Goal: Task Accomplishment & Management: Use online tool/utility

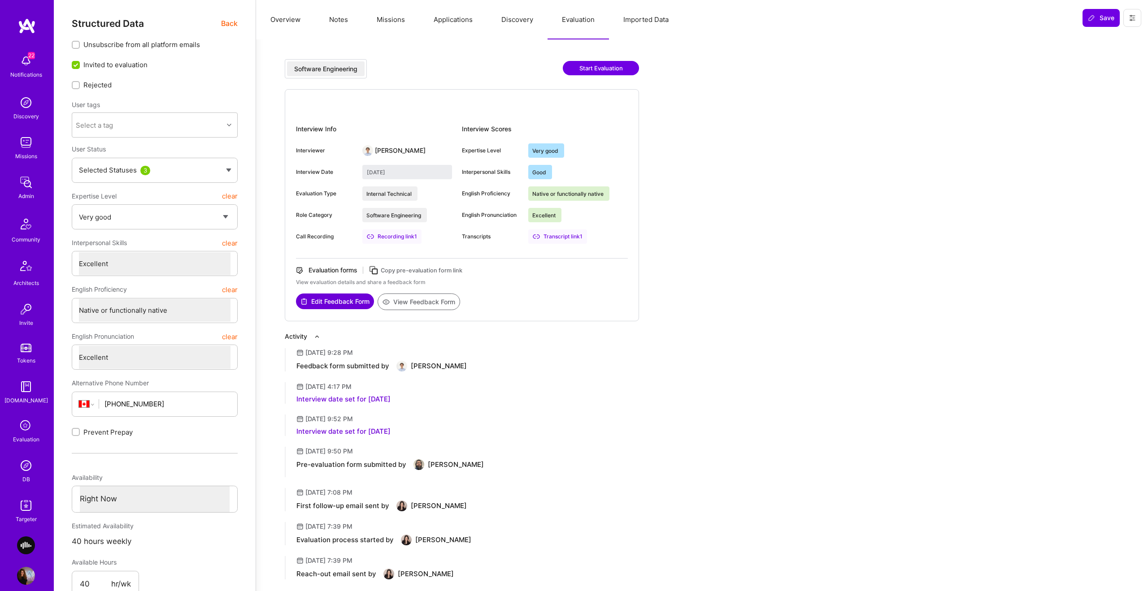
select select "5"
select select "7"
select select "CA"
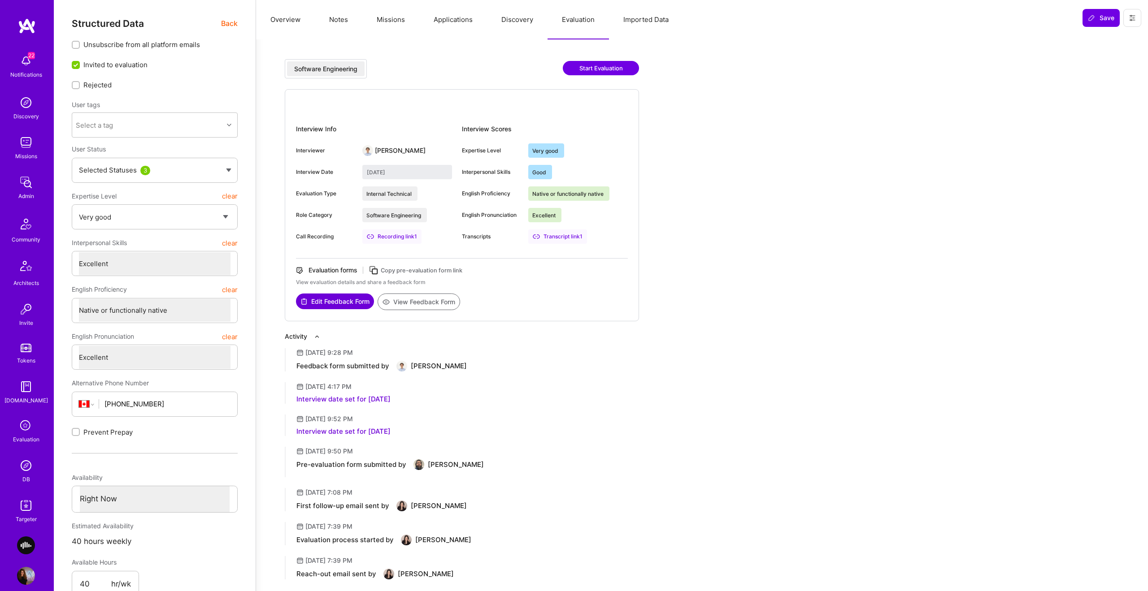
select select "Right Now"
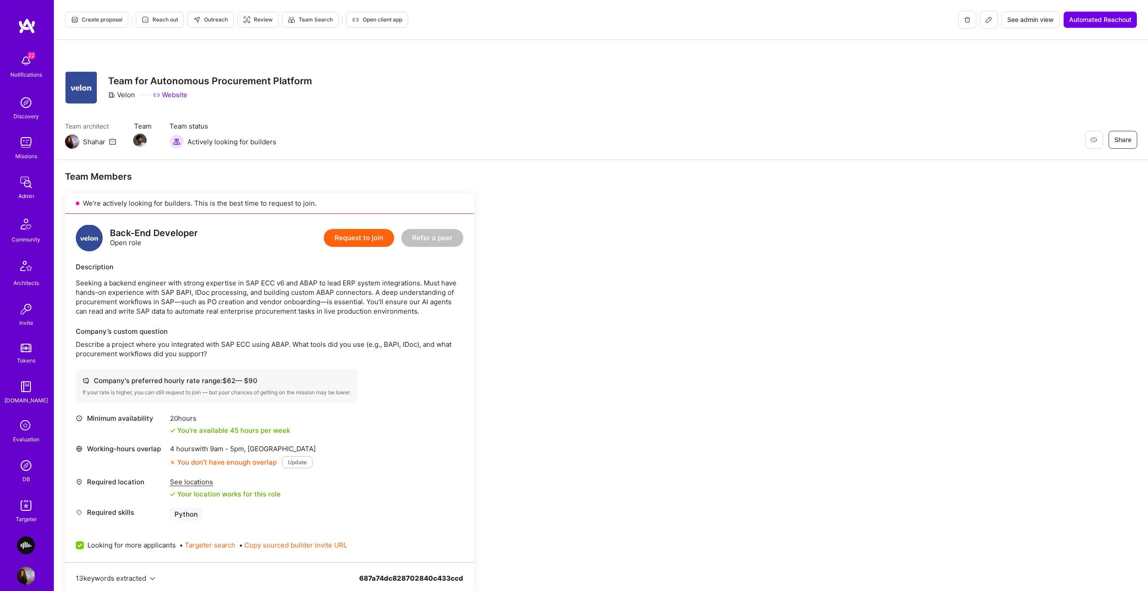
scroll to position [430, 0]
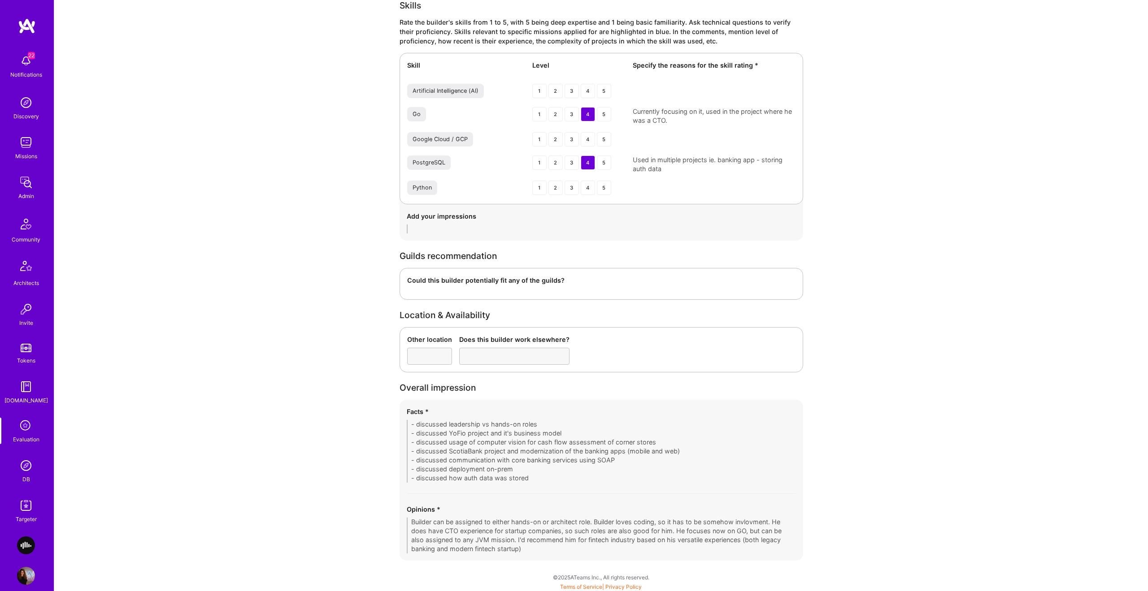
scroll to position [11, 0]
click at [30, 129] on img at bounding box center [26, 131] width 18 height 18
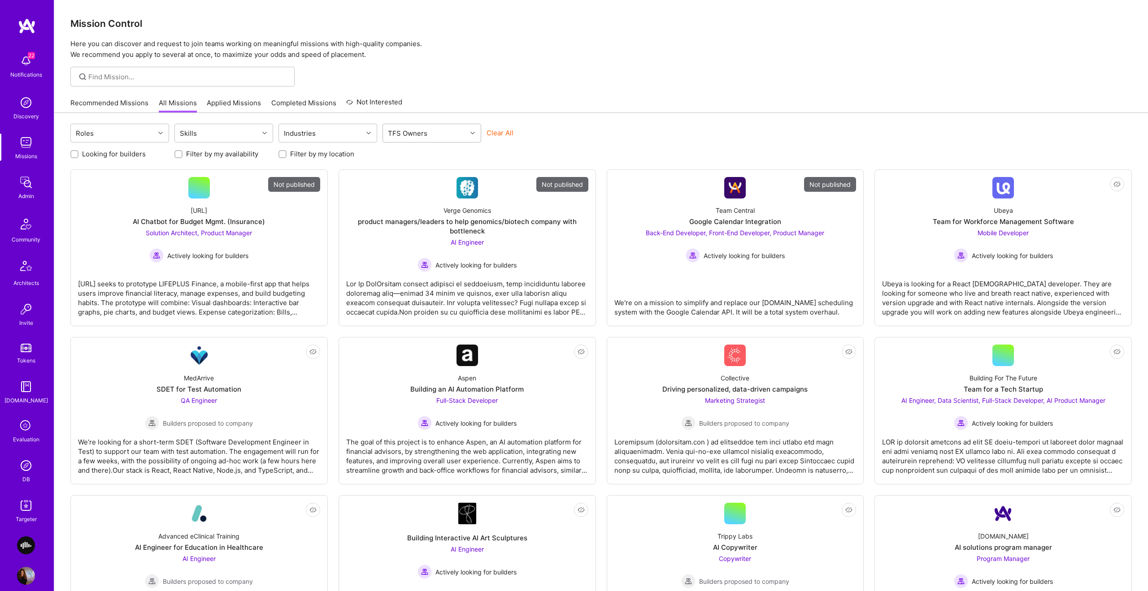
drag, startPoint x: 487, startPoint y: 130, endPoint x: 453, endPoint y: 132, distance: 34.2
click at [487, 130] on button "Clear All" at bounding box center [499, 132] width 27 height 9
click at [448, 132] on div "TFS Owners" at bounding box center [425, 133] width 84 height 18
click at [420, 236] on div "[PERSON_NAME]" at bounding box center [432, 237] width 88 height 9
checkbox input "true"
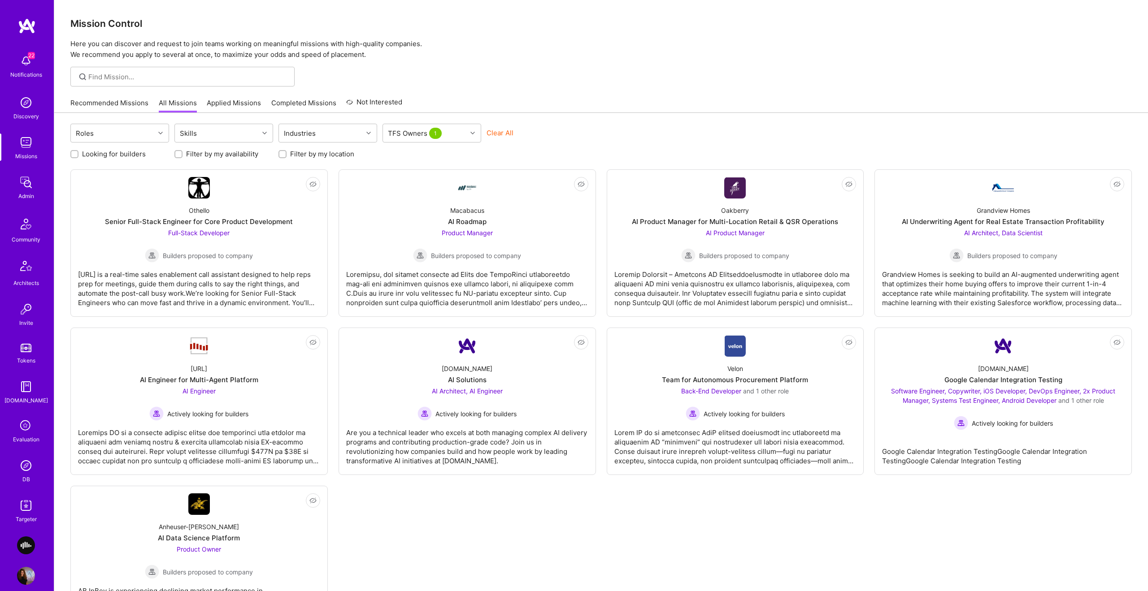
click at [635, 94] on div "Recommended Missions All Missions Applied Missions Completed Missions Not Inter…" at bounding box center [600, 102] width 1061 height 19
click at [993, 371] on div "A.Team" at bounding box center [1003, 368] width 51 height 9
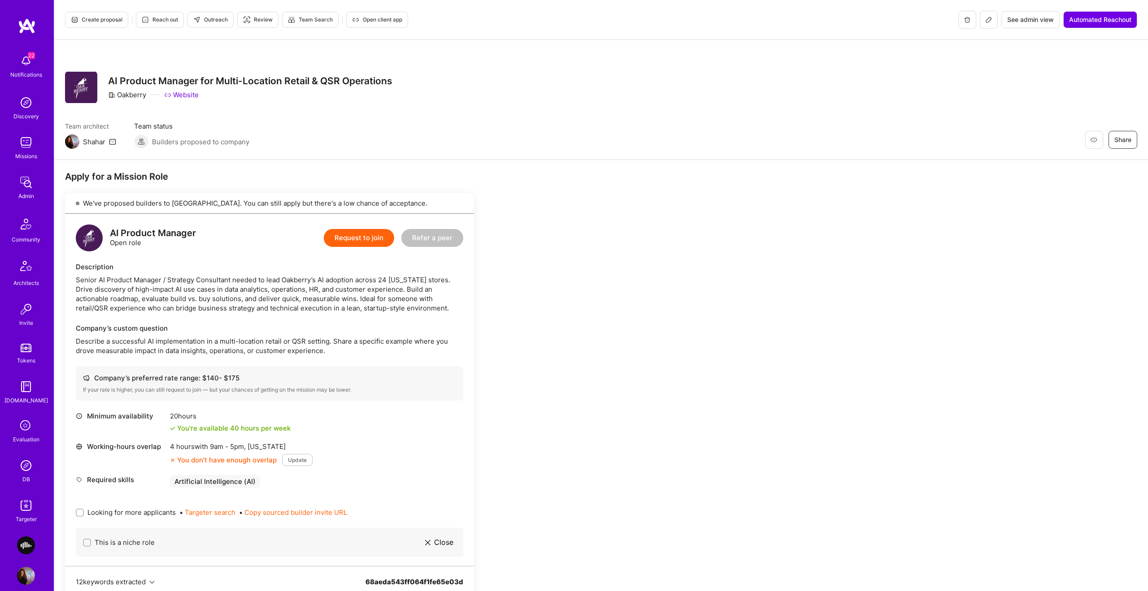
click at [985, 22] on icon at bounding box center [988, 19] width 7 height 7
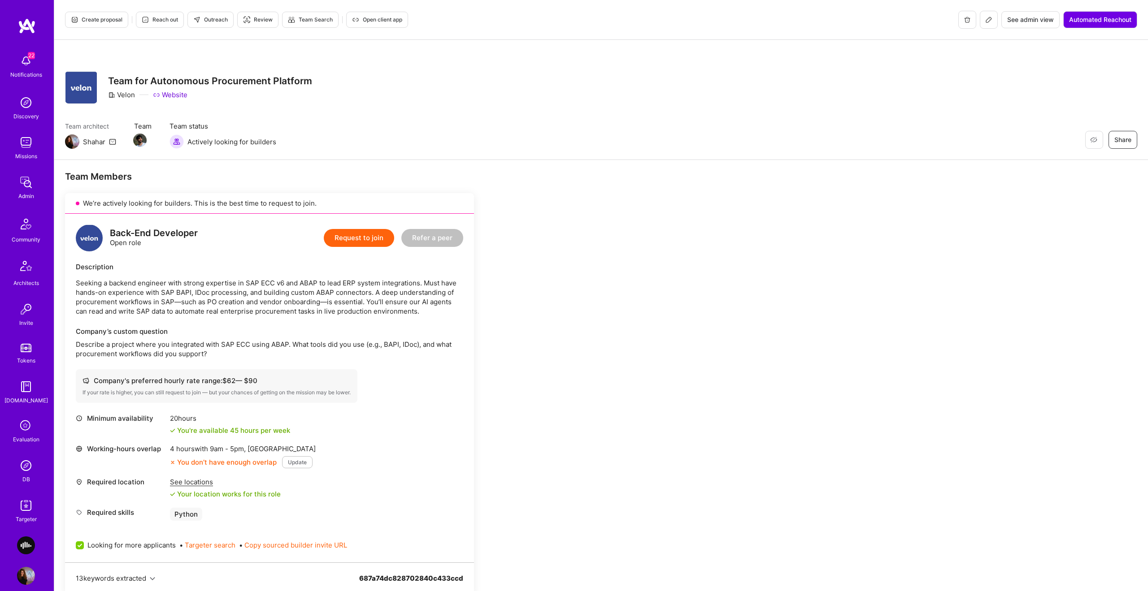
click at [22, 152] on div "Missions" at bounding box center [26, 156] width 22 height 9
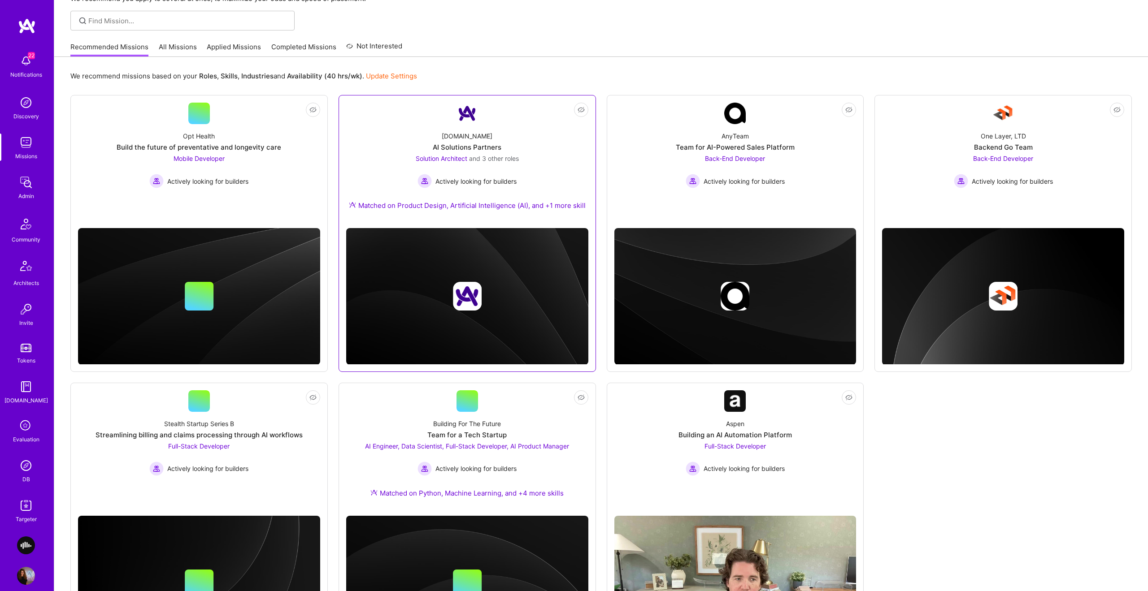
scroll to position [100, 0]
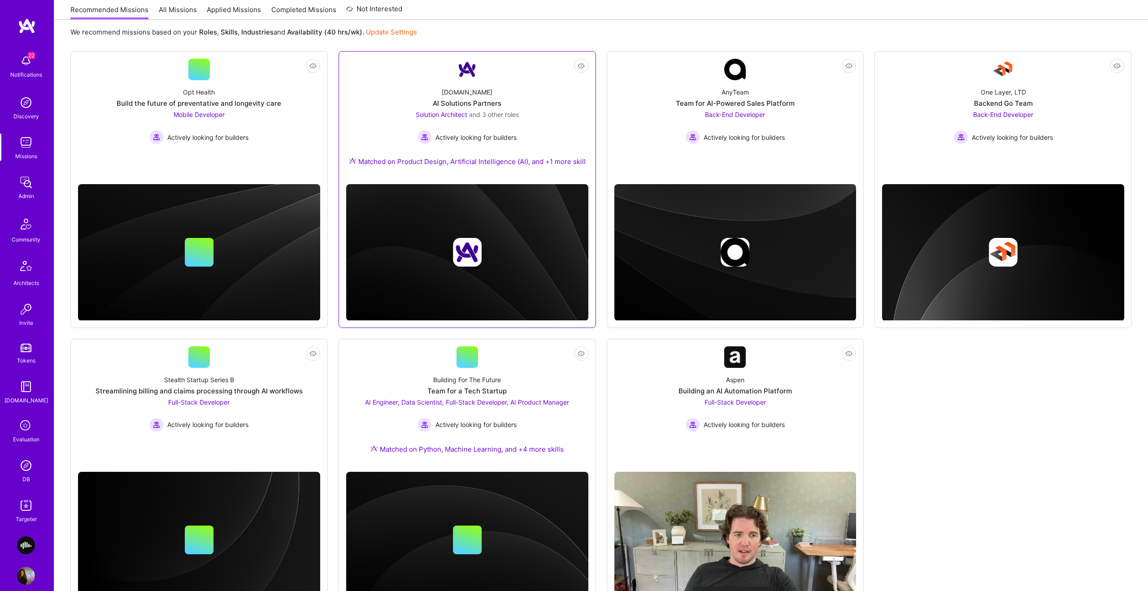
click at [481, 101] on div "AI Solutions Partners" at bounding box center [467, 103] width 69 height 9
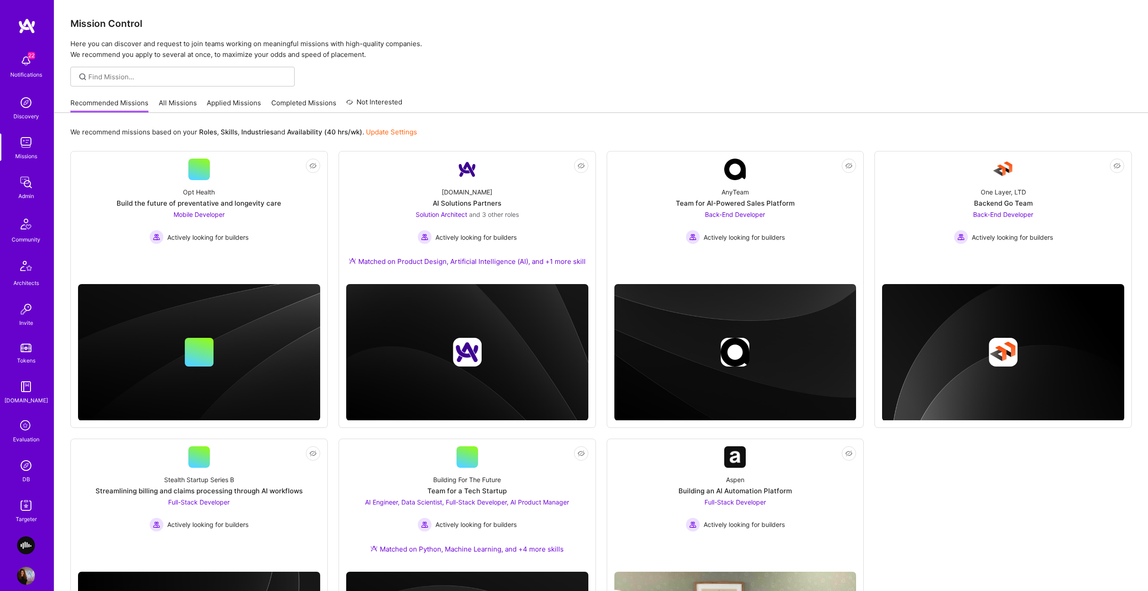
click at [168, 108] on link "All Missions" at bounding box center [178, 105] width 38 height 15
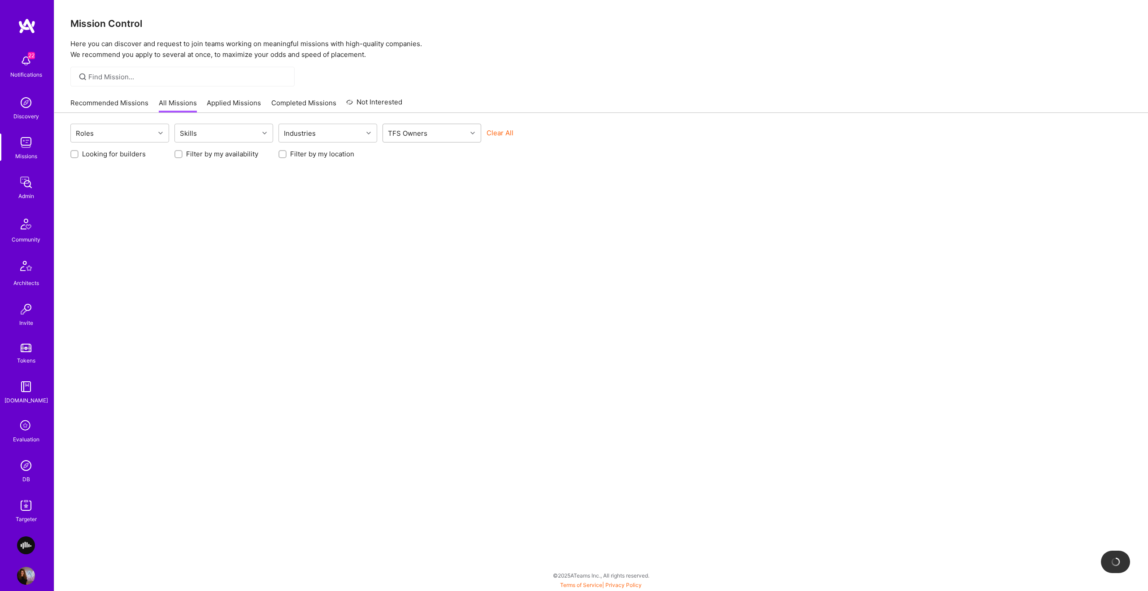
drag, startPoint x: 494, startPoint y: 131, endPoint x: 472, endPoint y: 134, distance: 21.7
click at [494, 131] on button "Clear All" at bounding box center [499, 132] width 27 height 9
click at [453, 134] on div "TFS Owners" at bounding box center [425, 133] width 84 height 18
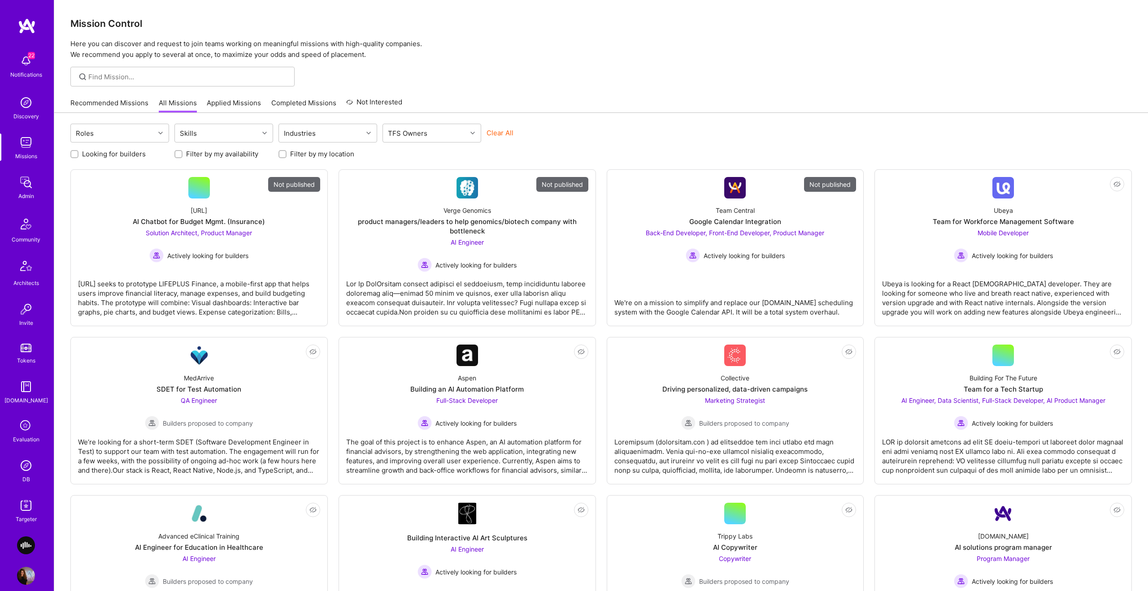
click at [504, 138] on div "Clear All" at bounding box center [535, 136] width 99 height 17
click at [504, 137] on button "Clear All" at bounding box center [499, 132] width 27 height 9
click at [433, 134] on div "TFS Owners" at bounding box center [425, 133] width 84 height 18
click at [404, 239] on div "Shahar Shavit" at bounding box center [432, 237] width 88 height 9
checkbox input "true"
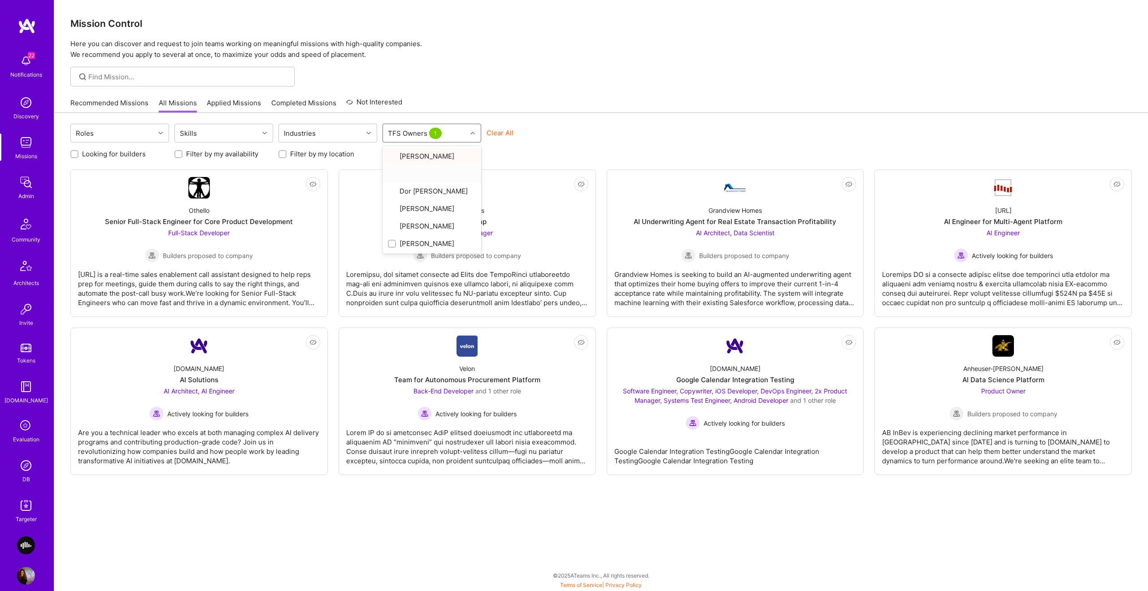
click at [546, 97] on div "Recommended Missions All Missions Applied Missions Completed Missions Not Inter…" at bounding box center [600, 102] width 1061 height 19
click at [234, 383] on div "A.Team AI Solutions AI Architect, AI Engineer Actively looking for builders" at bounding box center [199, 389] width 242 height 64
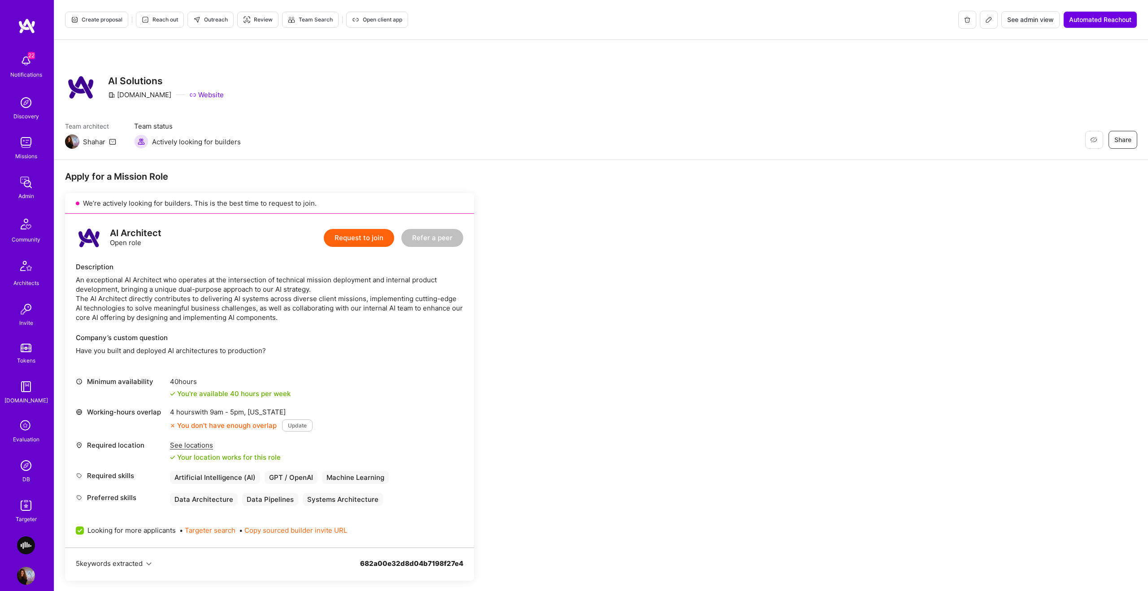
click at [985, 18] on icon at bounding box center [988, 19] width 7 height 7
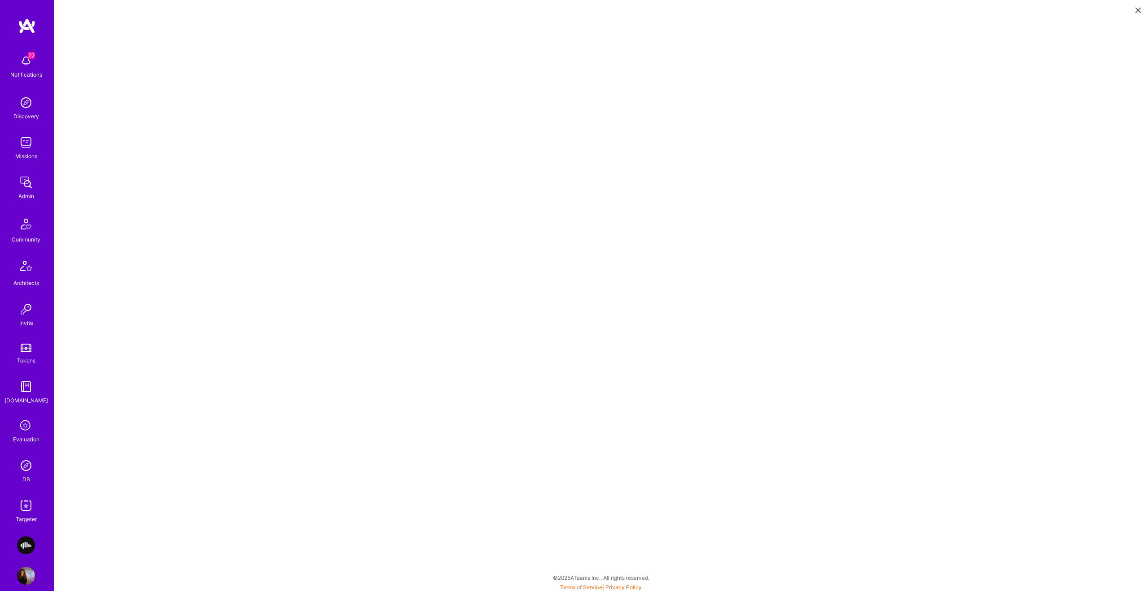
scroll to position [2, 0]
click at [1137, 9] on icon at bounding box center [1137, 10] width 5 height 5
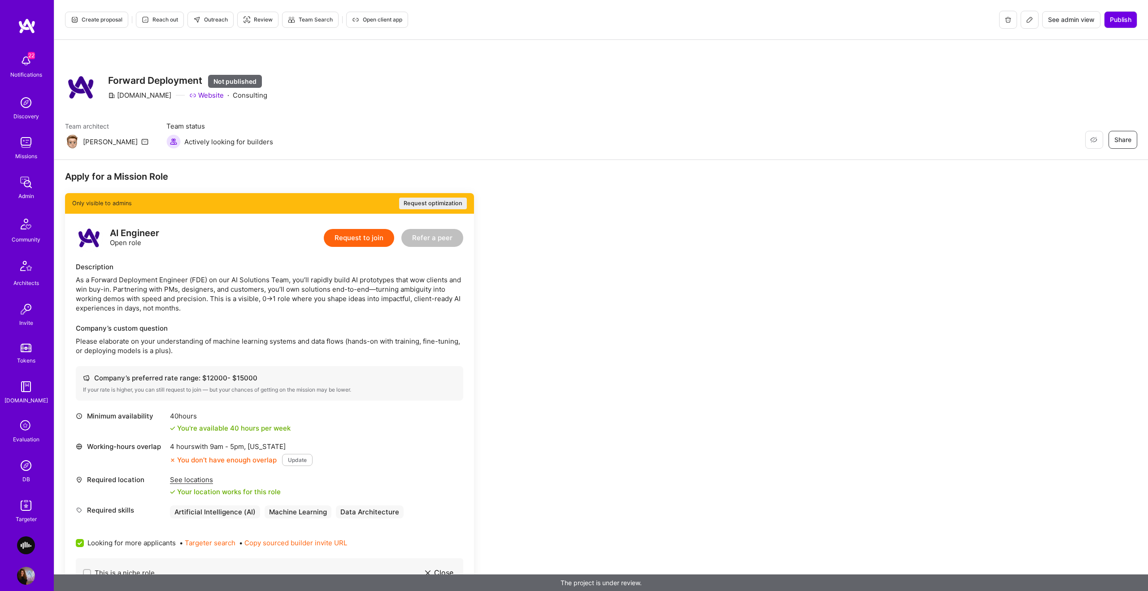
click at [1023, 23] on button at bounding box center [1029, 20] width 18 height 18
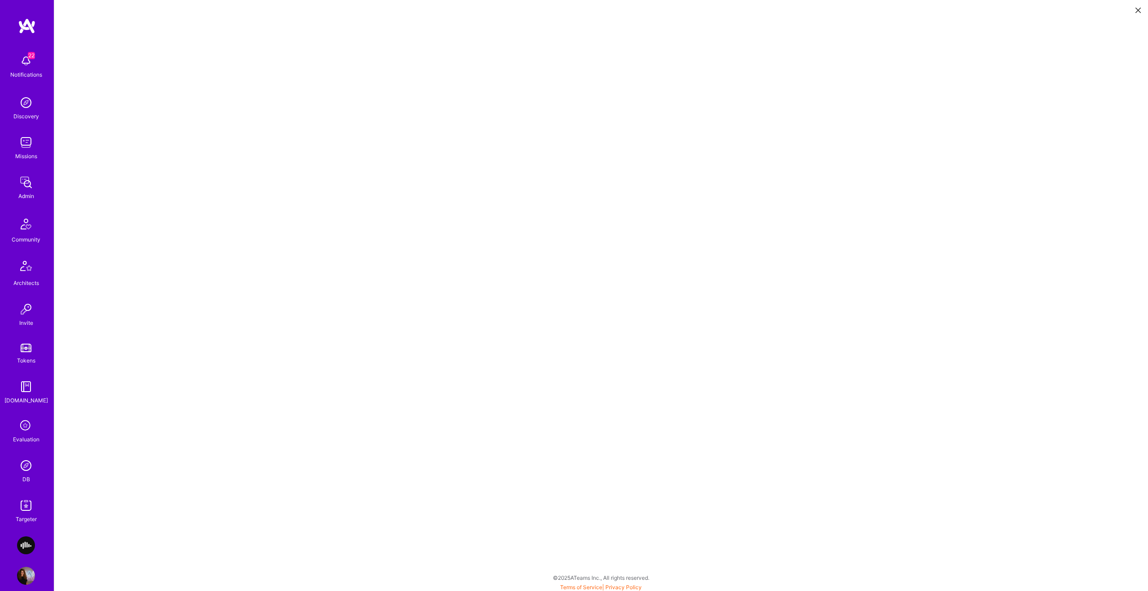
click at [1136, 9] on icon at bounding box center [1137, 10] width 5 height 5
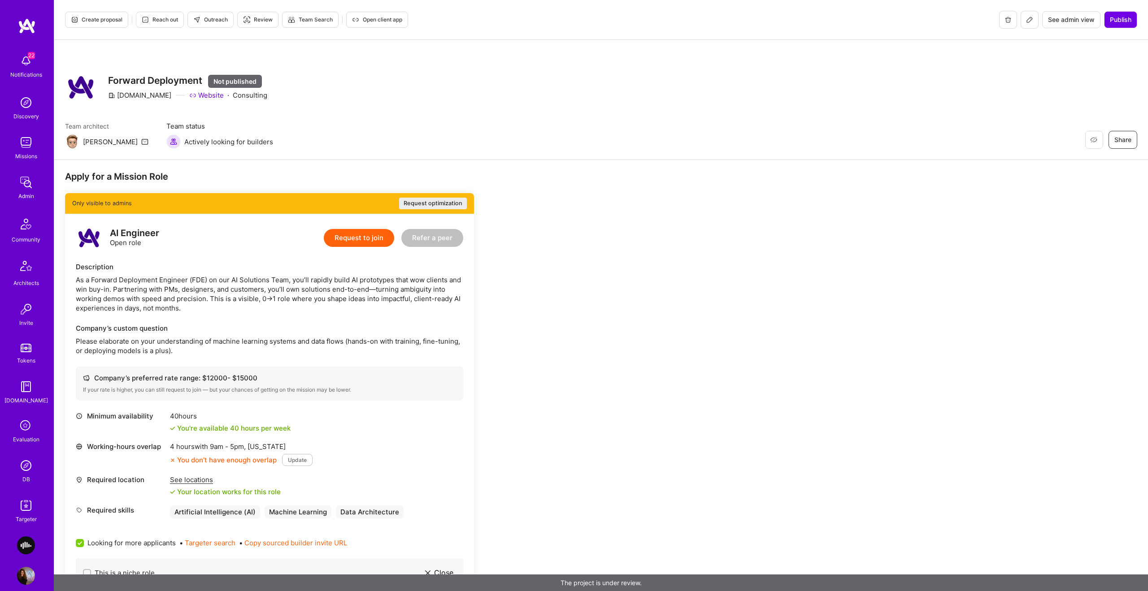
click at [1030, 23] on button at bounding box center [1029, 20] width 18 height 18
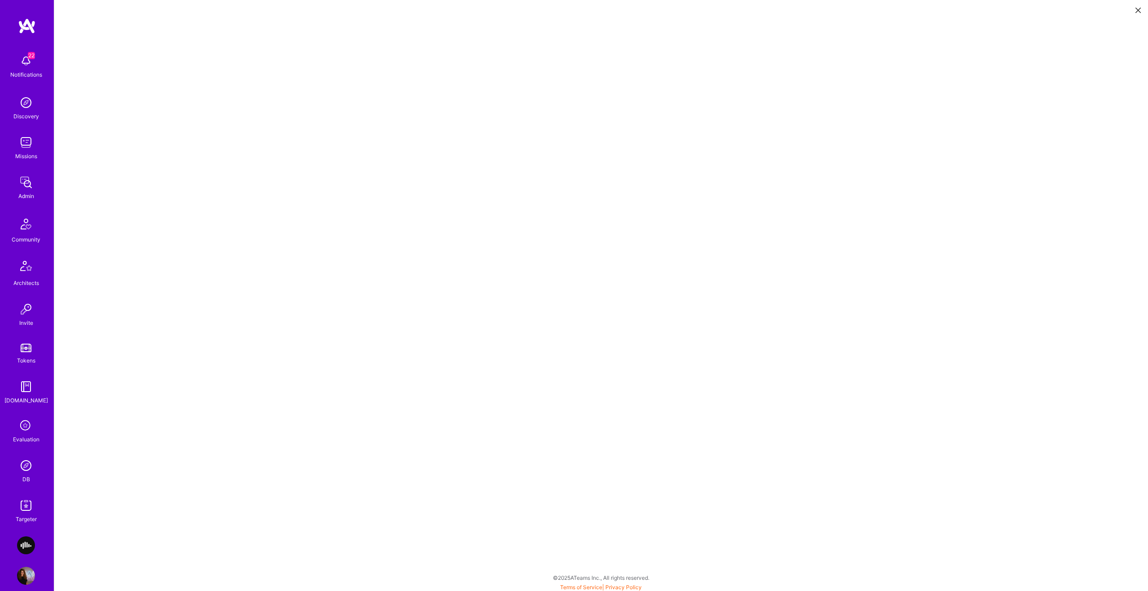
scroll to position [2, 0]
click at [1138, 10] on icon at bounding box center [1137, 10] width 5 height 5
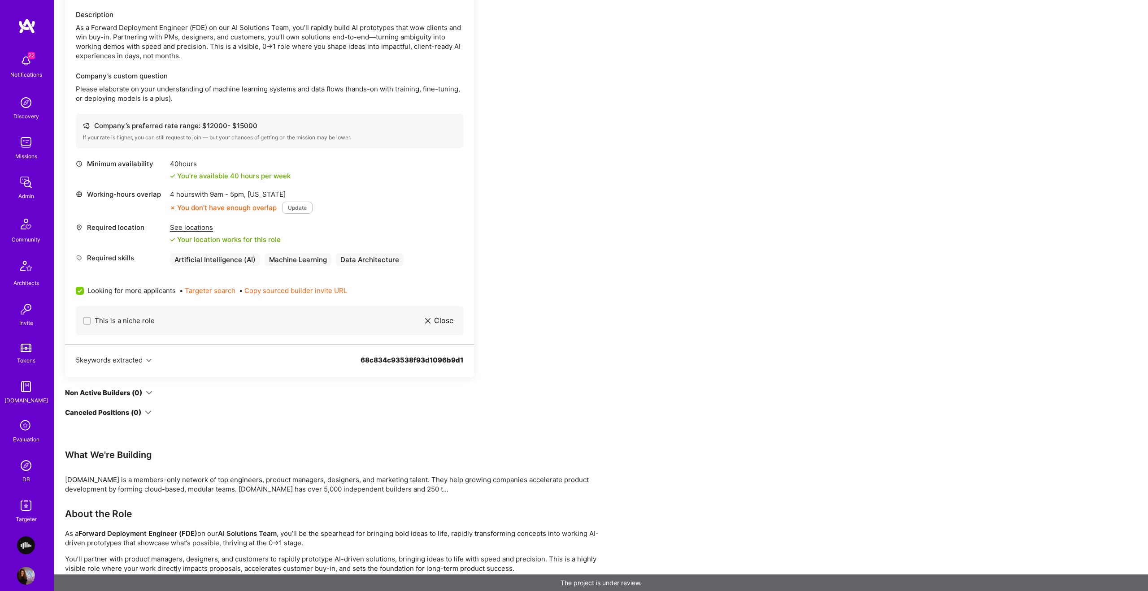
scroll to position [235, 0]
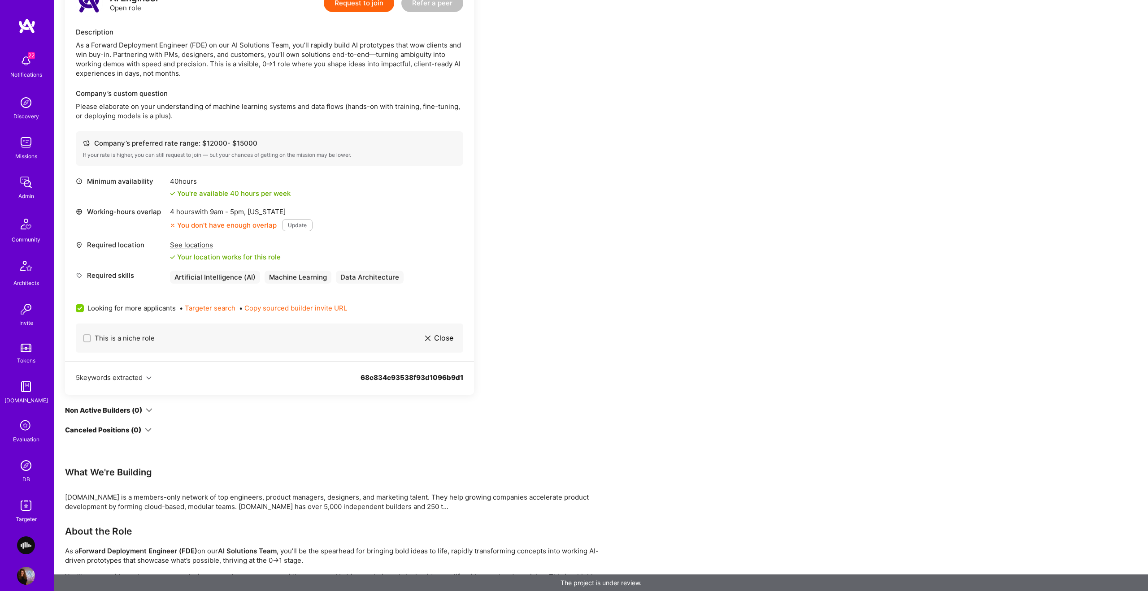
click at [200, 249] on div "See locations" at bounding box center [225, 244] width 111 height 9
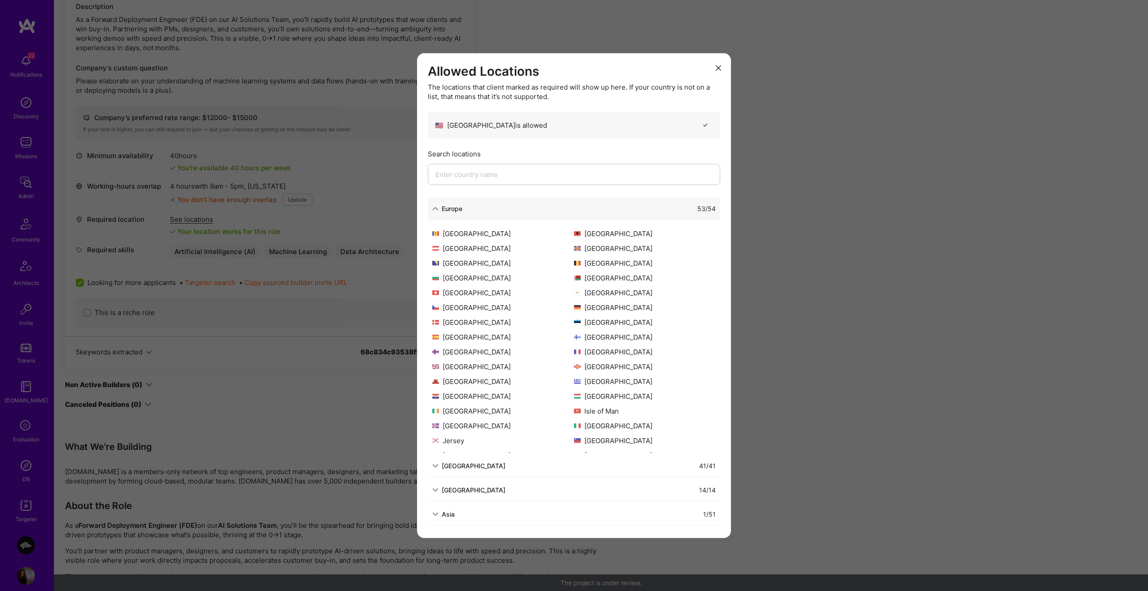
scroll to position [264, 0]
click at [909, 217] on div "Allowed Locations The locations that client marked as required will show up her…" at bounding box center [574, 295] width 1148 height 591
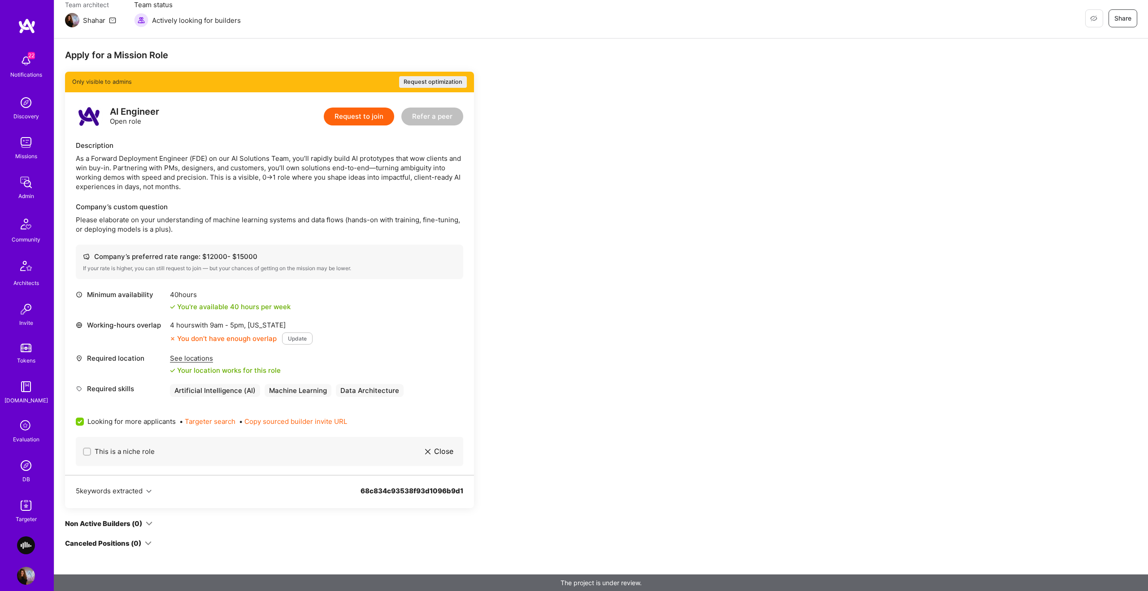
scroll to position [0, 0]
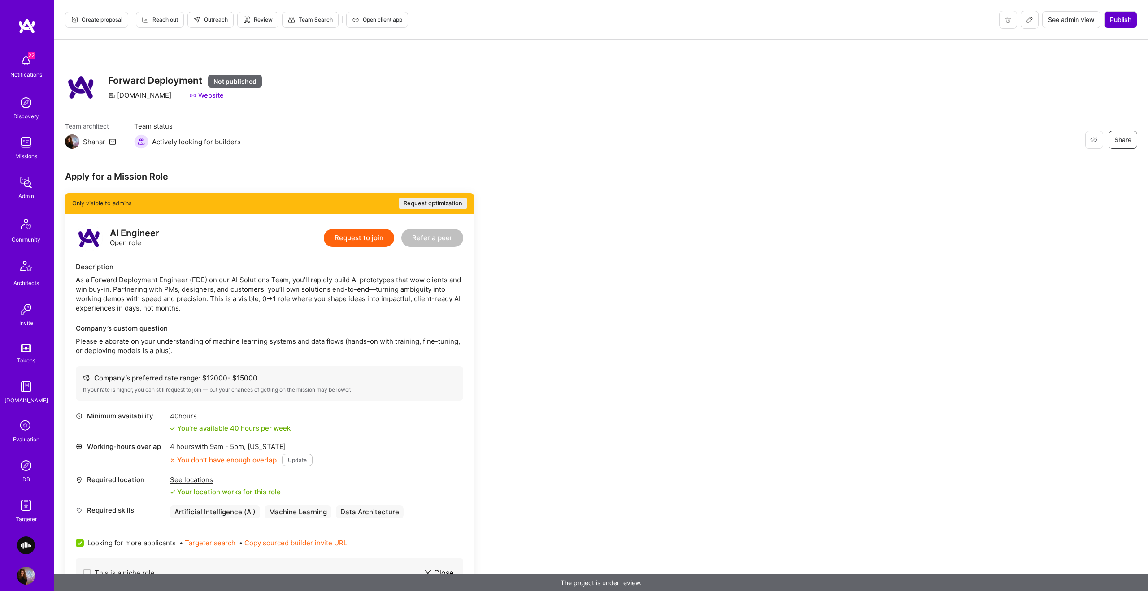
click at [1114, 23] on span "Publish" at bounding box center [1120, 19] width 22 height 9
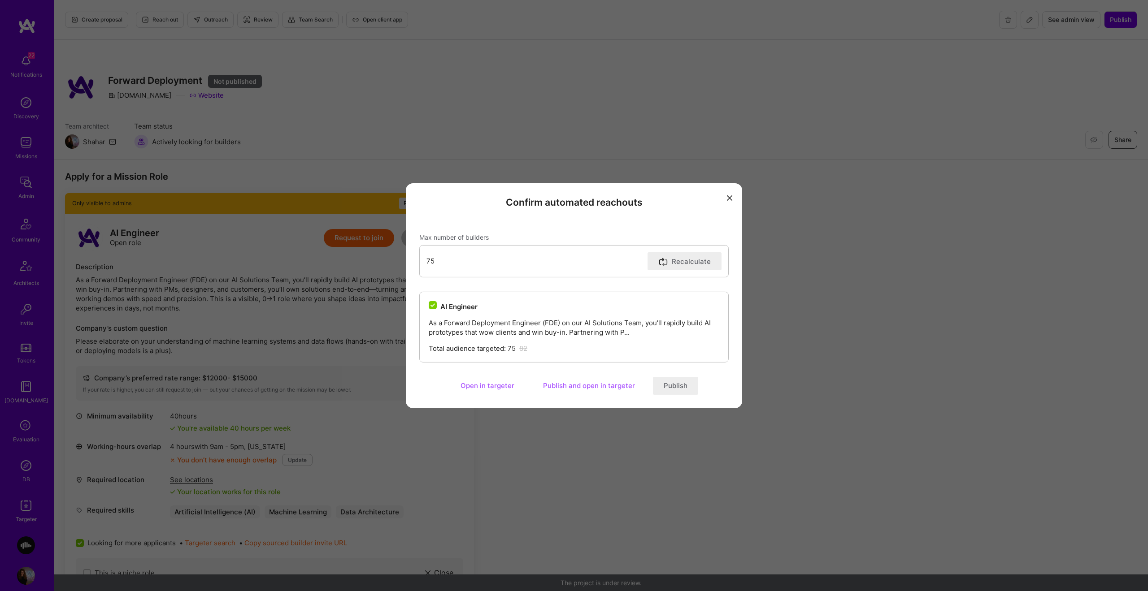
click at [567, 391] on button "Publish and open in targeter" at bounding box center [588, 386] width 113 height 18
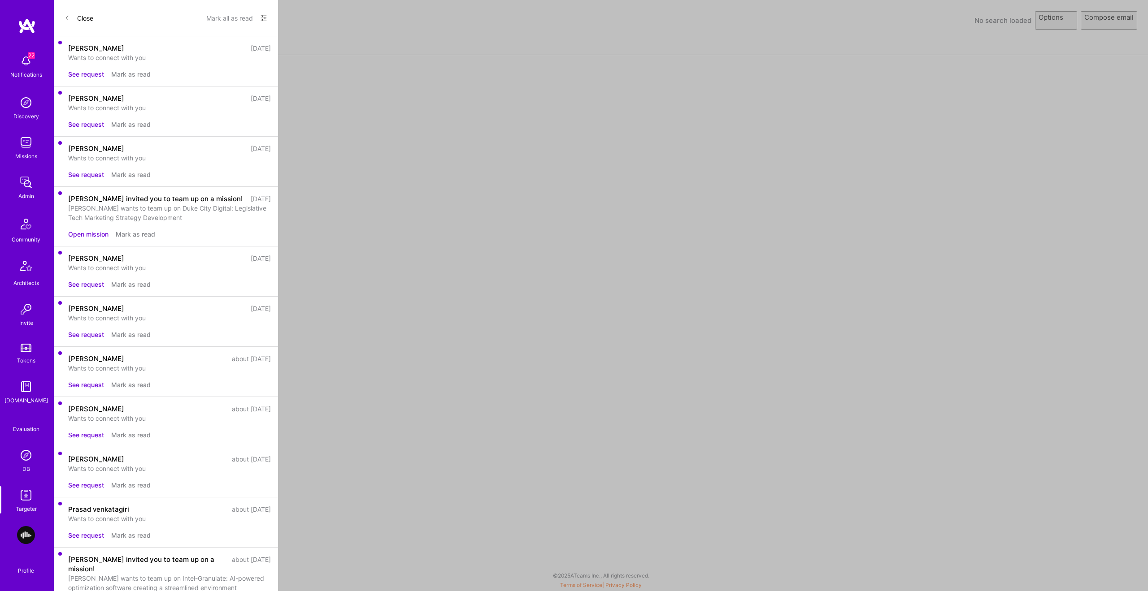
select select "rich-reachout"
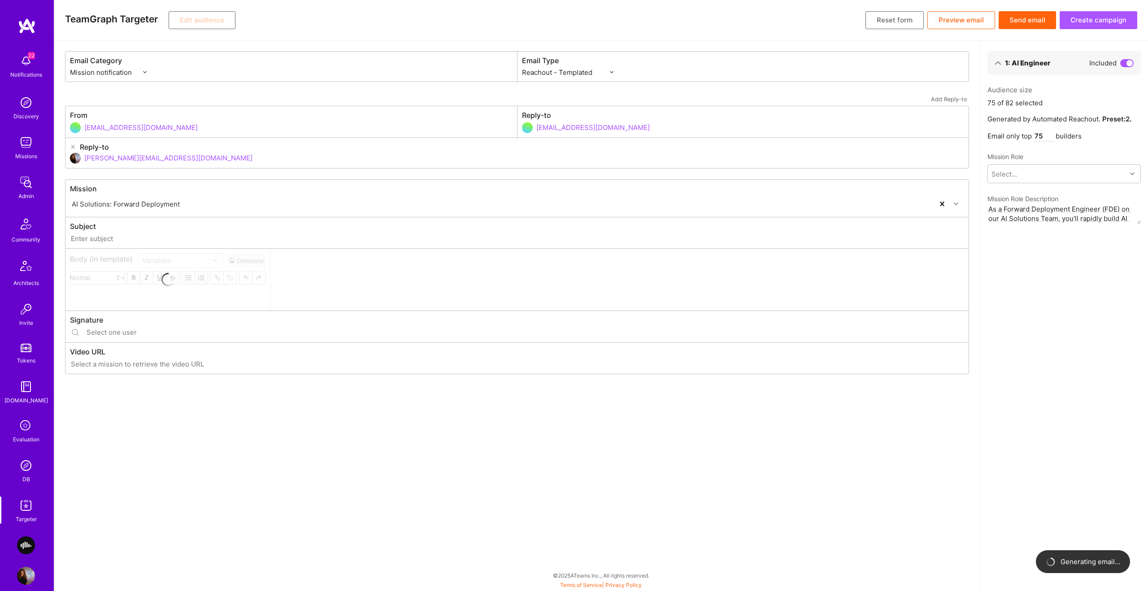
type input "A.Team // AI Solutions: Forward Deployment"
type input "shahar@a.team"
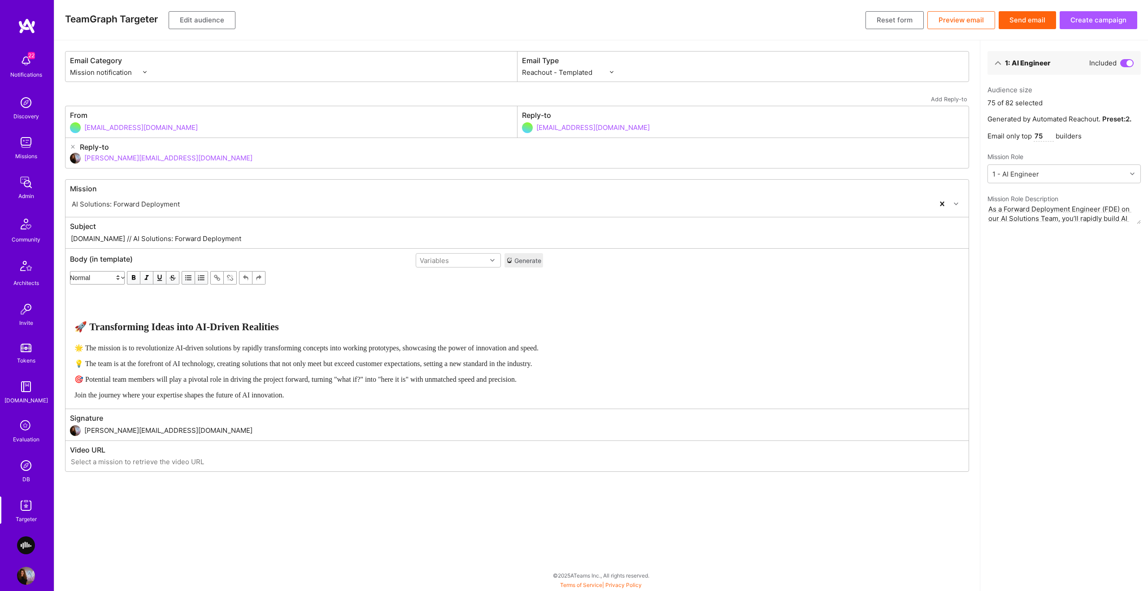
click at [202, 22] on button "Edit audience" at bounding box center [202, 20] width 67 height 18
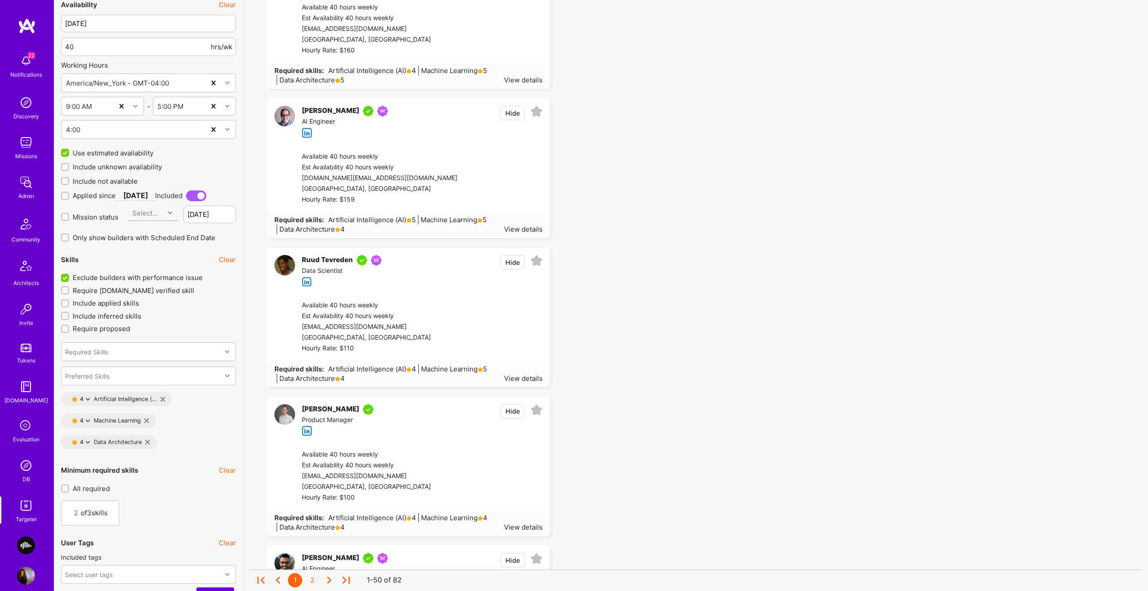
scroll to position [1047, 0]
click at [147, 443] on icon at bounding box center [147, 444] width 4 height 4
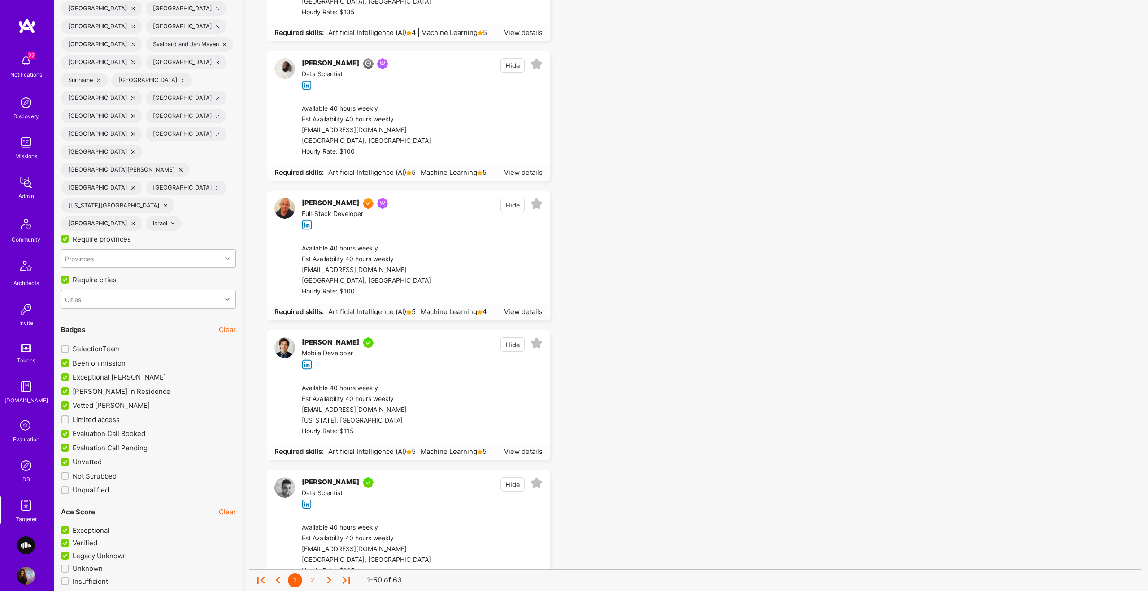
scroll to position [2703, 0]
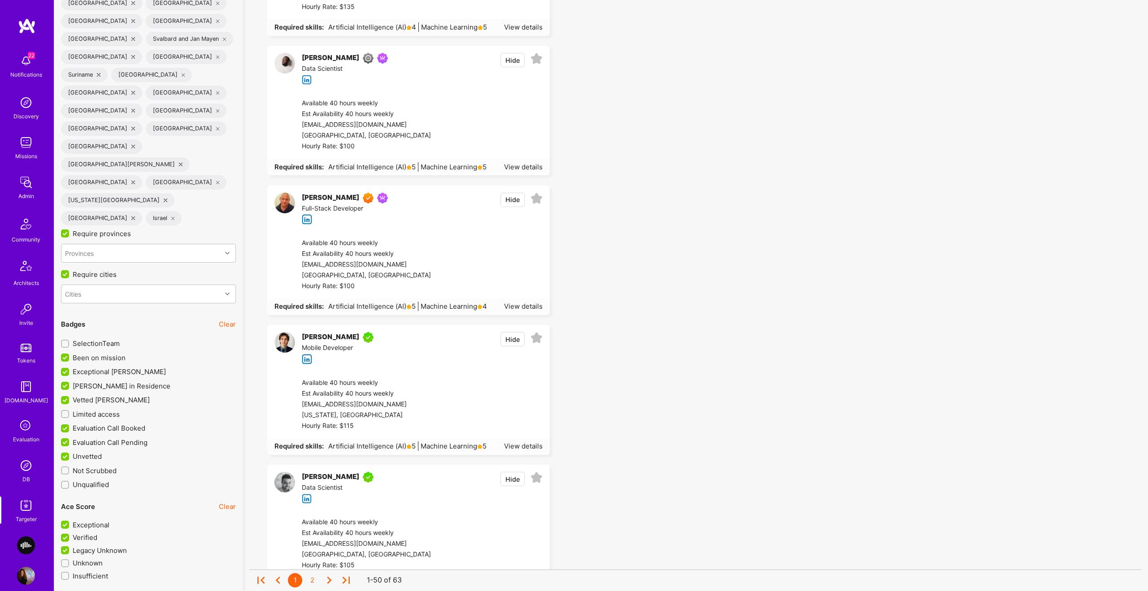
click at [513, 197] on button "Hide" at bounding box center [512, 200] width 24 height 14
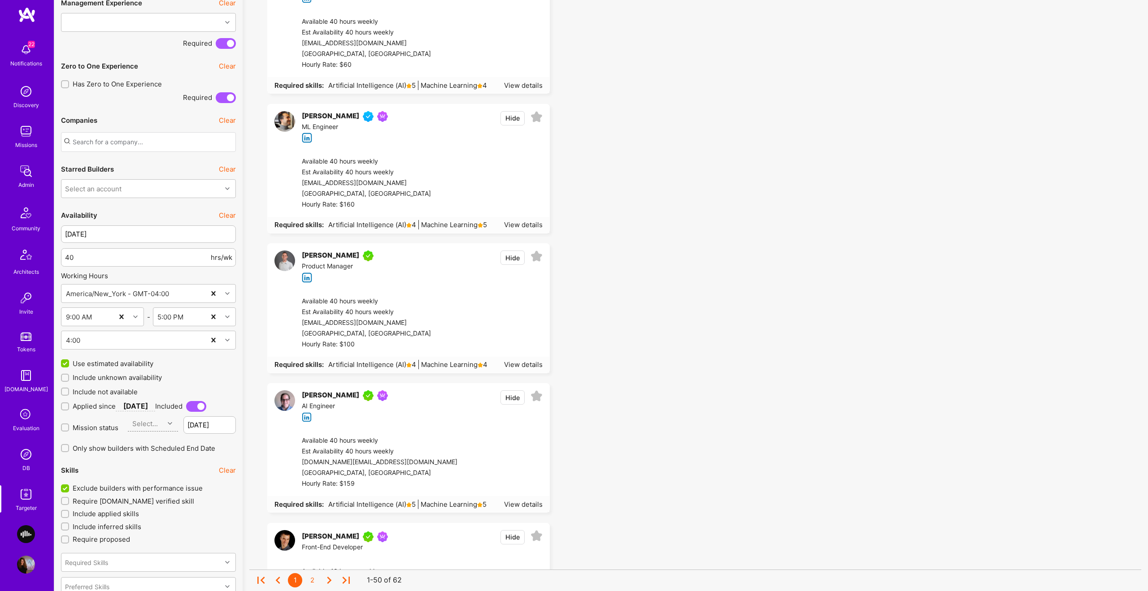
scroll to position [827, 0]
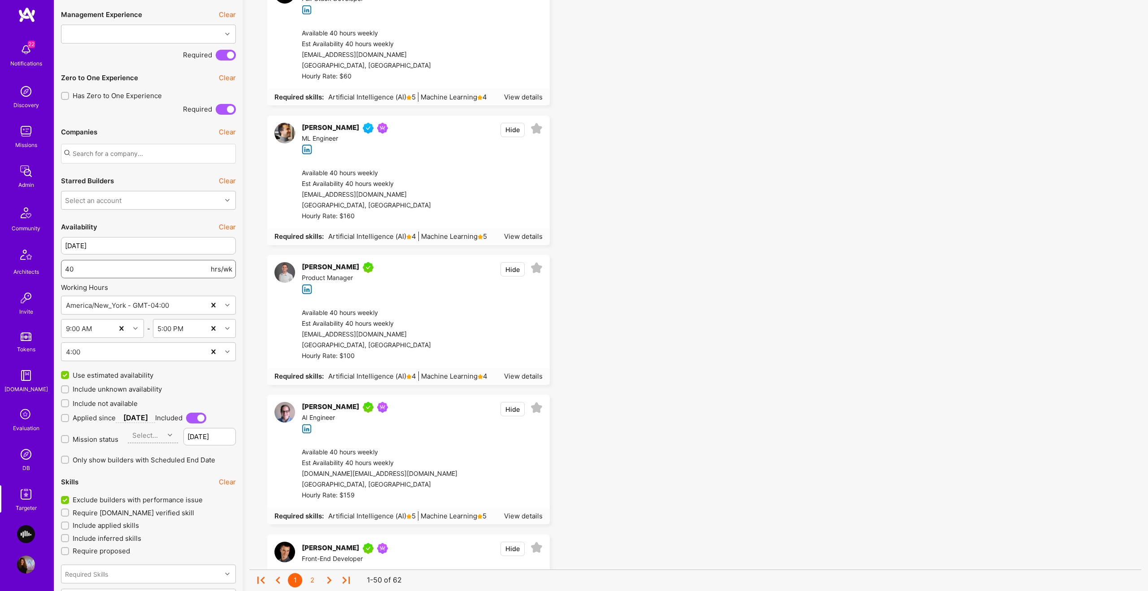
click at [67, 269] on input "40" at bounding box center [137, 269] width 144 height 23
type input "30"
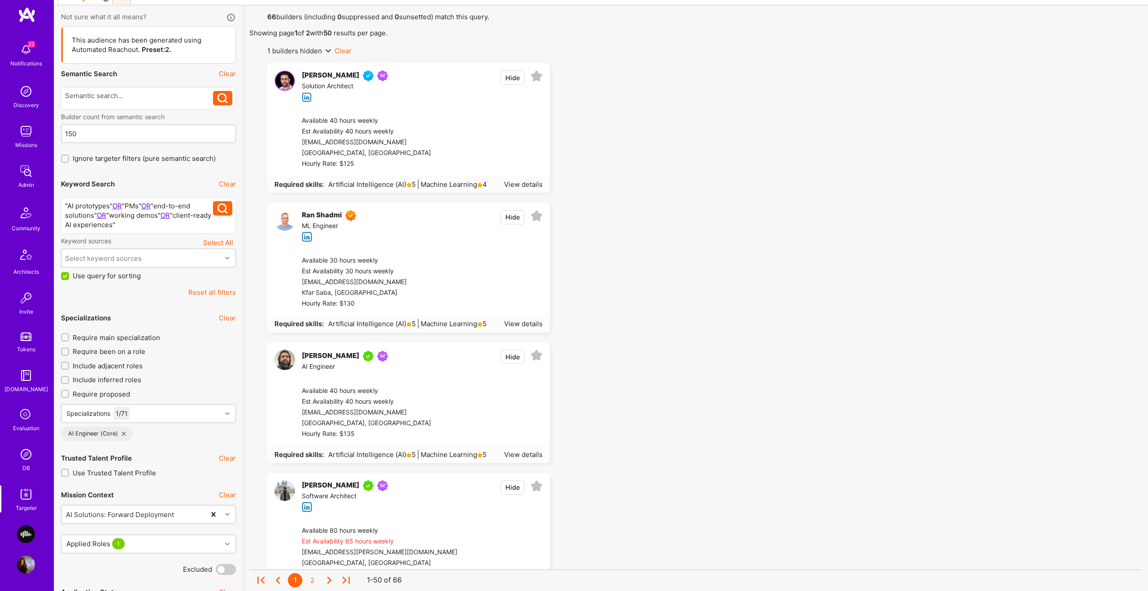
scroll to position [52, 0]
drag, startPoint x: 228, startPoint y: 180, endPoint x: 223, endPoint y: 182, distance: 4.7
click at [228, 181] on button "Clear" at bounding box center [227, 182] width 17 height 9
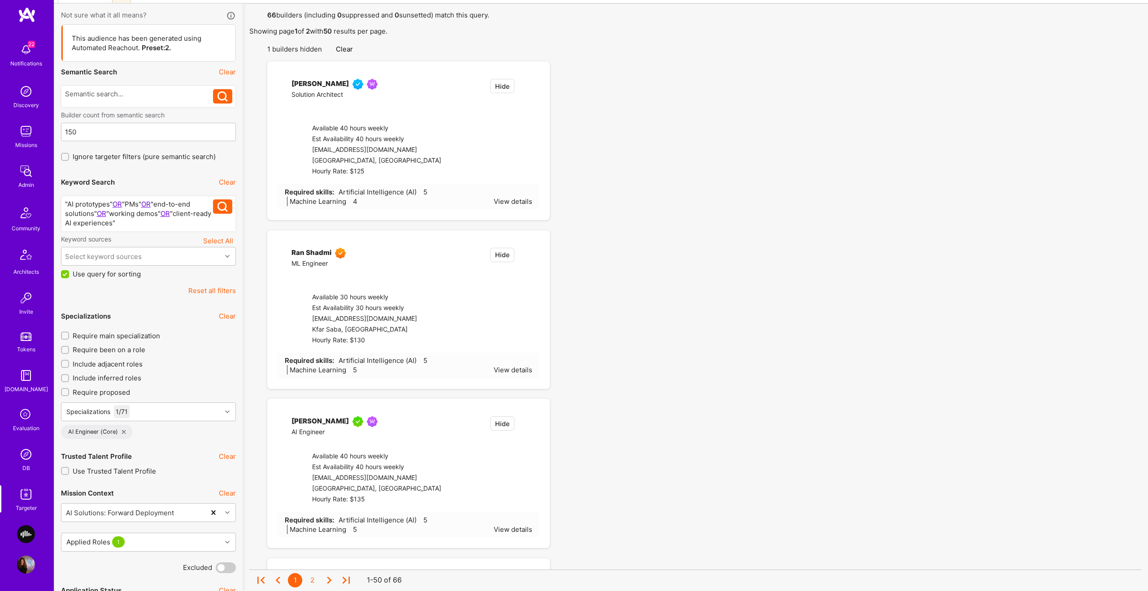
checkbox input "false"
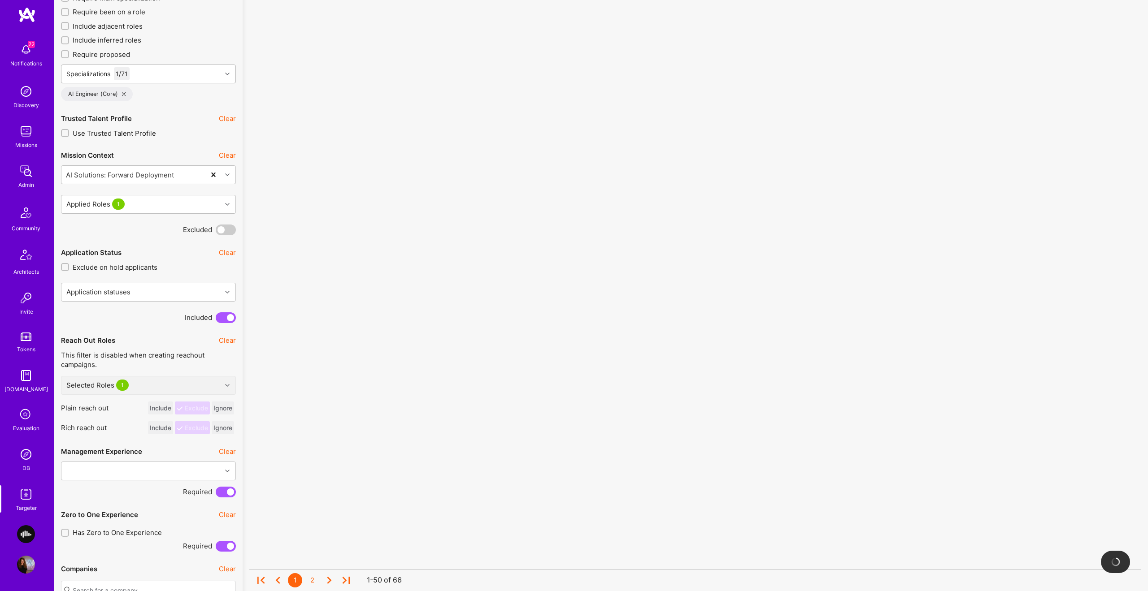
scroll to position [377, 0]
click at [159, 72] on div "Specializations 1 / 71" at bounding box center [141, 73] width 160 height 18
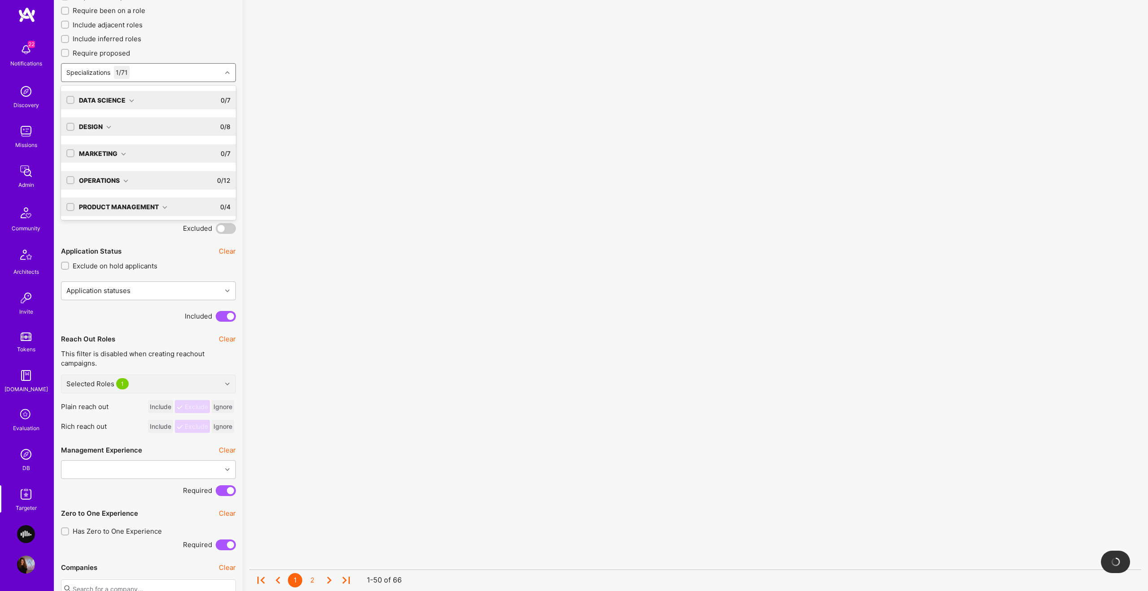
scroll to position [56, 0]
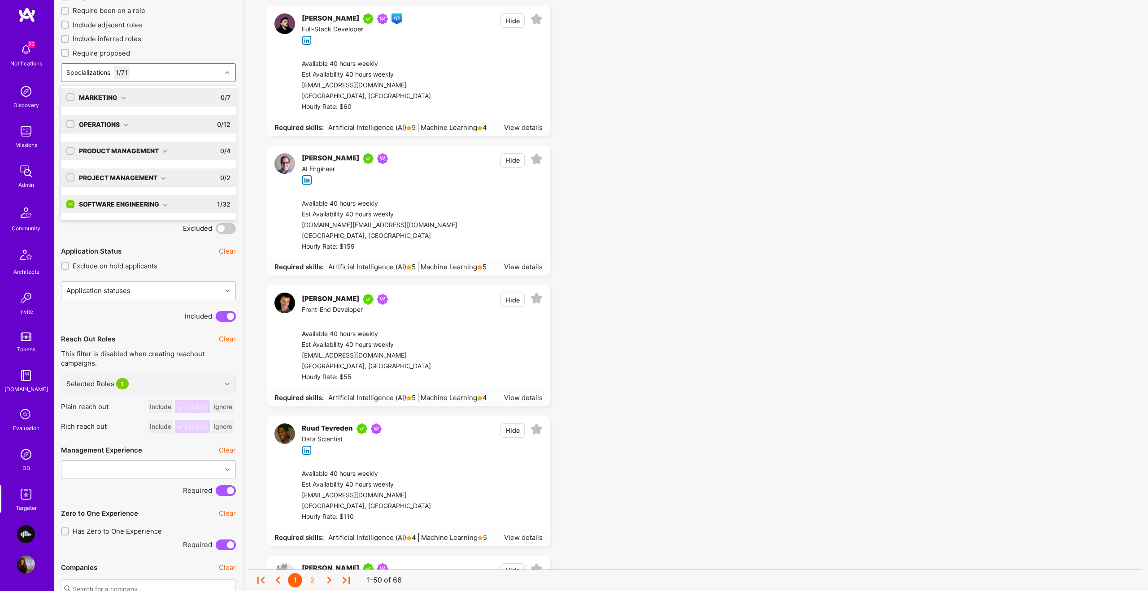
click at [68, 204] on input "checkbox" at bounding box center [71, 205] width 8 height 8
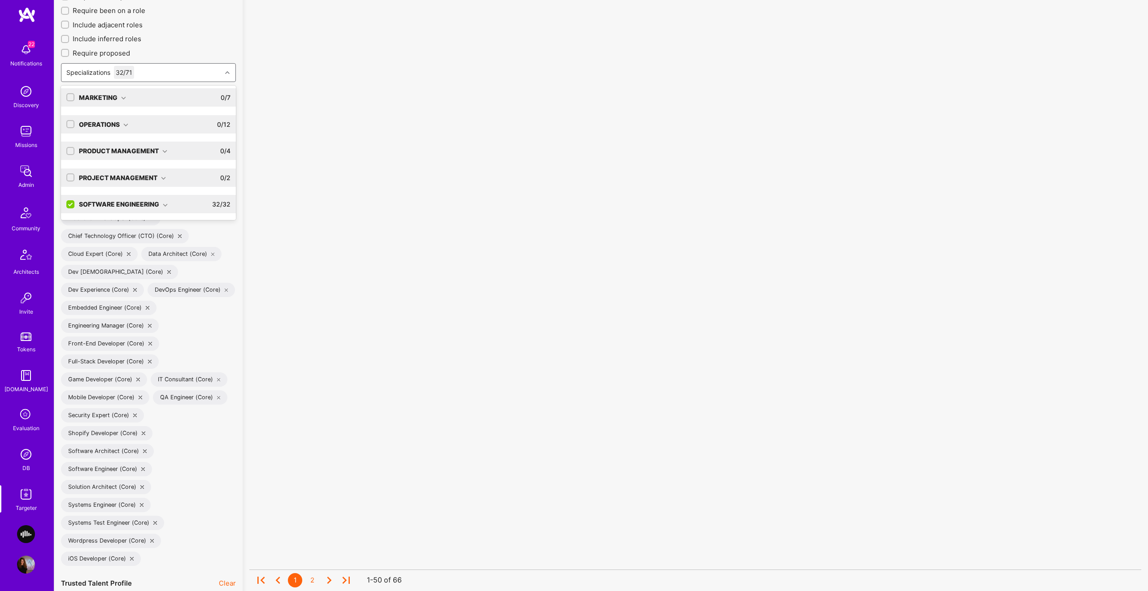
click at [68, 204] on input "checkbox" at bounding box center [71, 205] width 8 height 8
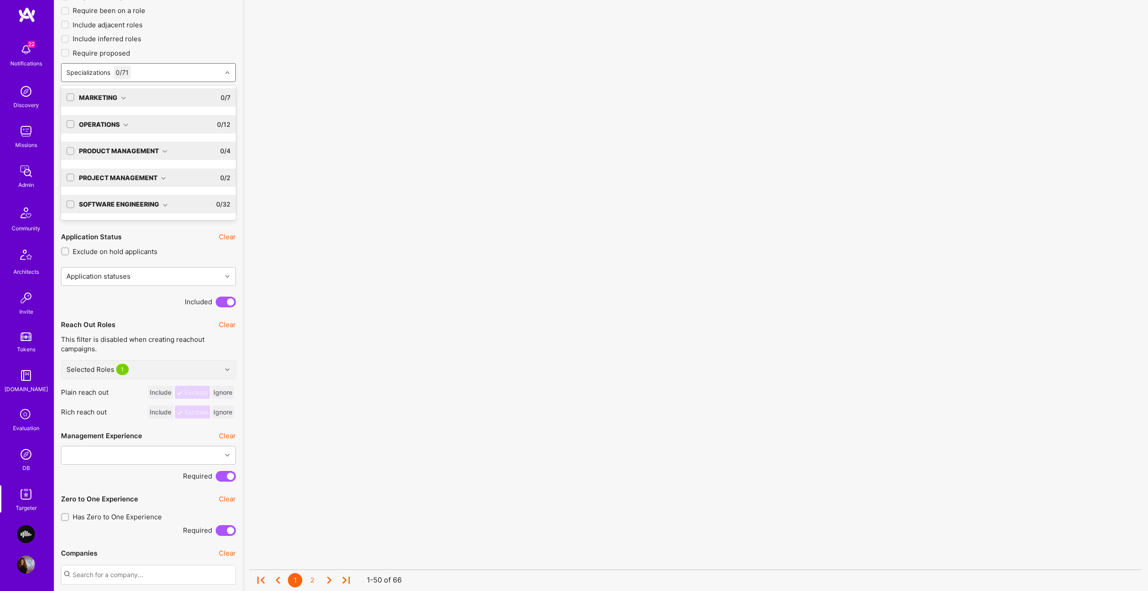
click at [68, 204] on input "checkbox" at bounding box center [71, 205] width 6 height 6
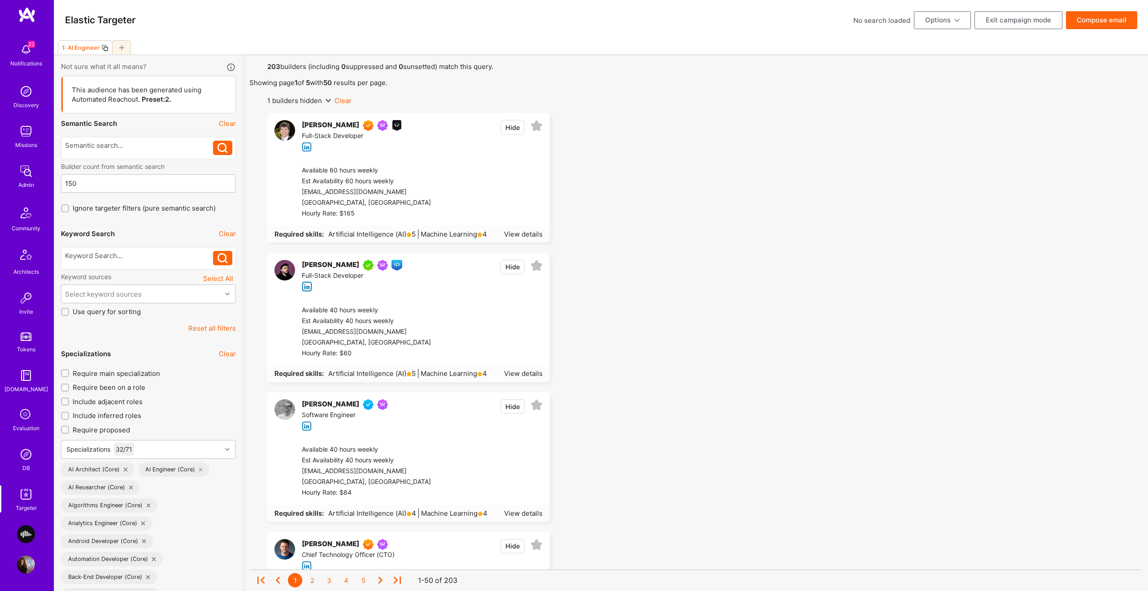
click at [509, 131] on button "Hide" at bounding box center [512, 127] width 24 height 14
click at [1108, 25] on button "Compose email" at bounding box center [1100, 20] width 71 height 18
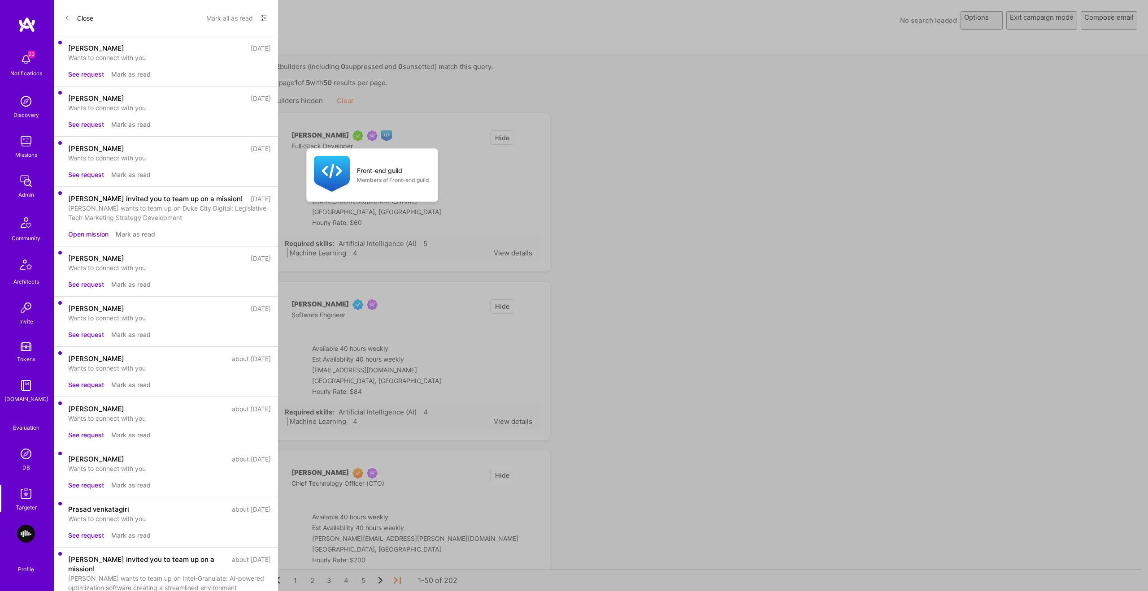
select select "rich-reachout"
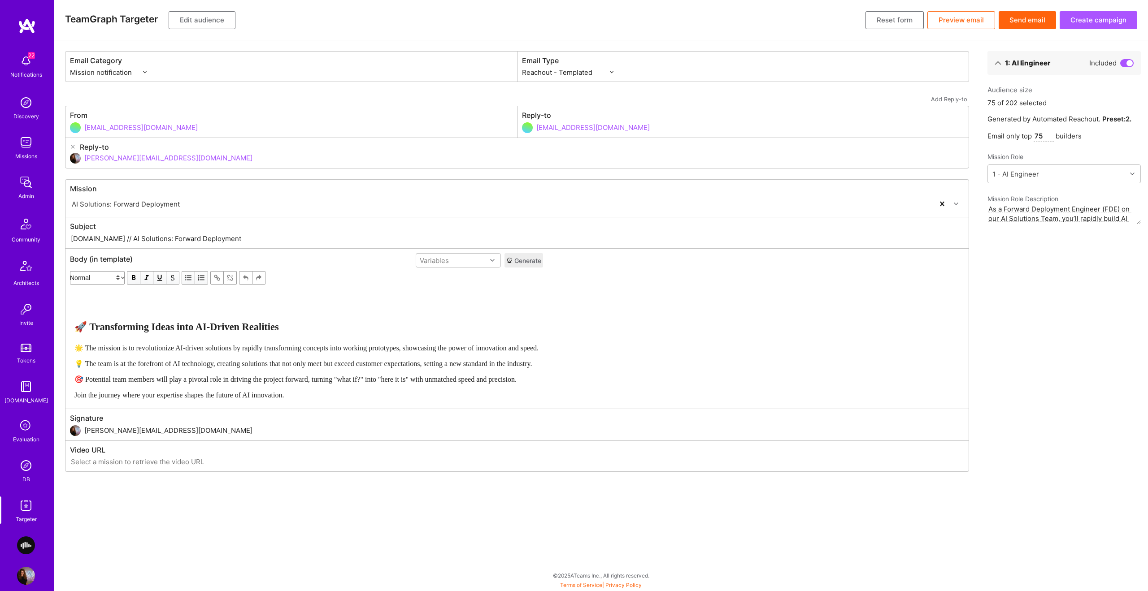
click at [1036, 134] on input "75" at bounding box center [1043, 136] width 20 height 11
click at [1024, 23] on button "Send email" at bounding box center [1026, 20] width 57 height 18
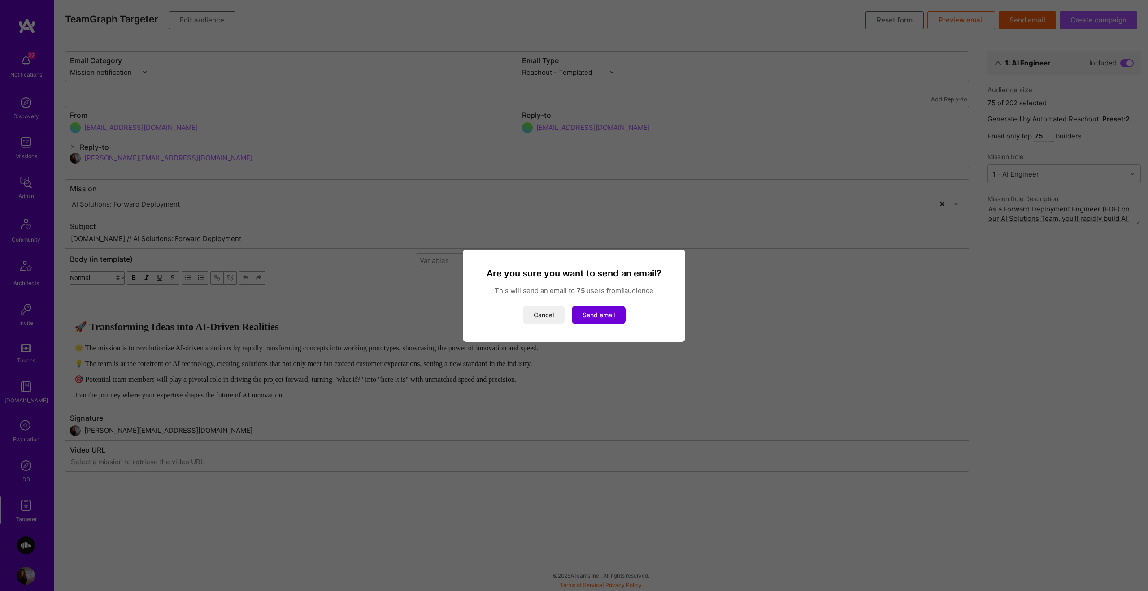
drag, startPoint x: 544, startPoint y: 320, endPoint x: 534, endPoint y: 317, distance: 10.7
click at [544, 320] on button "Cancel" at bounding box center [544, 315] width 42 height 18
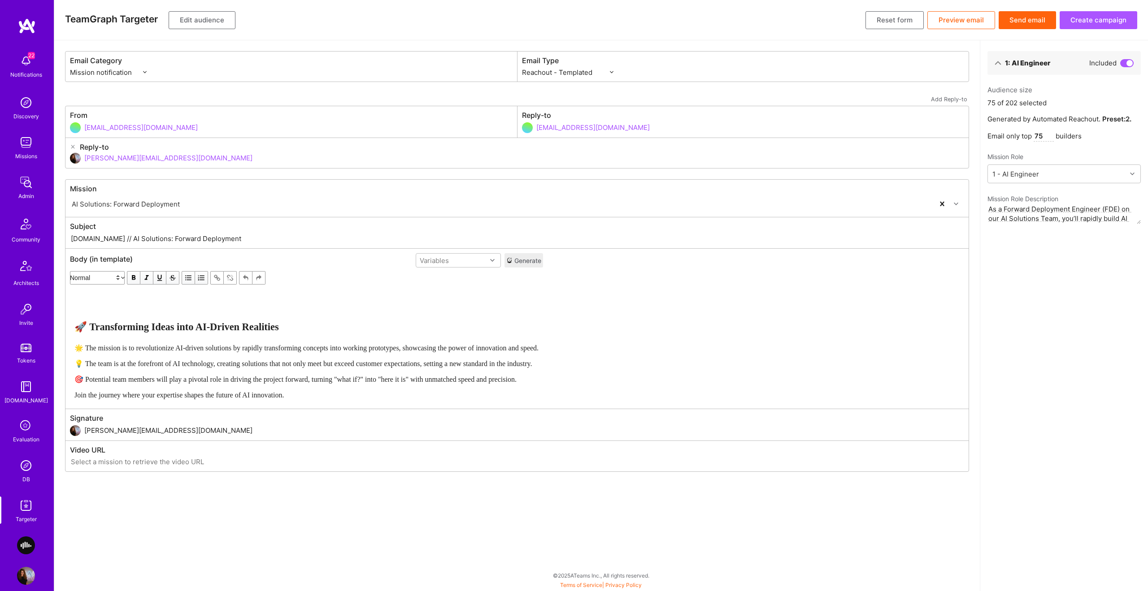
click at [1036, 136] on input "75" at bounding box center [1043, 136] width 20 height 11
type input "202"
click at [1013, 25] on button "Send email" at bounding box center [1026, 20] width 57 height 18
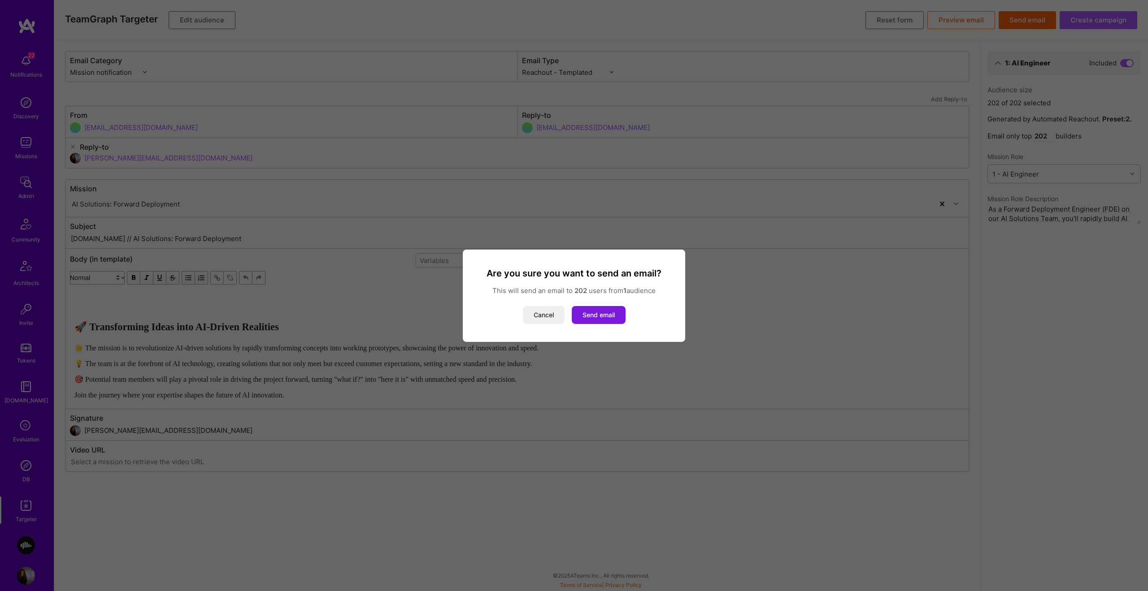
click at [623, 317] on button "Send email" at bounding box center [599, 315] width 54 height 18
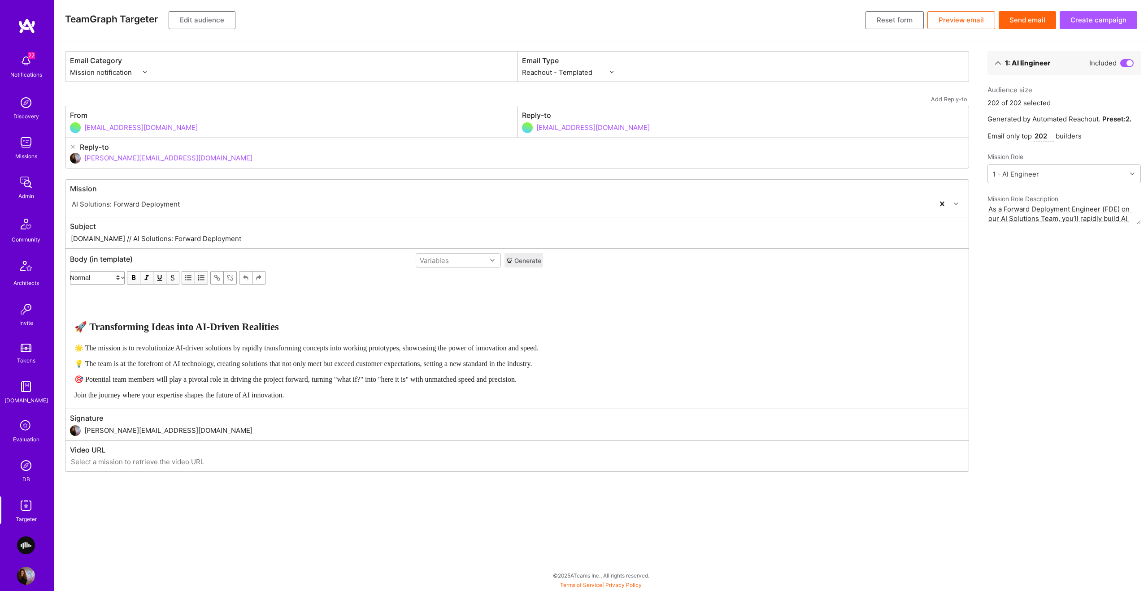
click at [35, 149] on img at bounding box center [26, 143] width 18 height 18
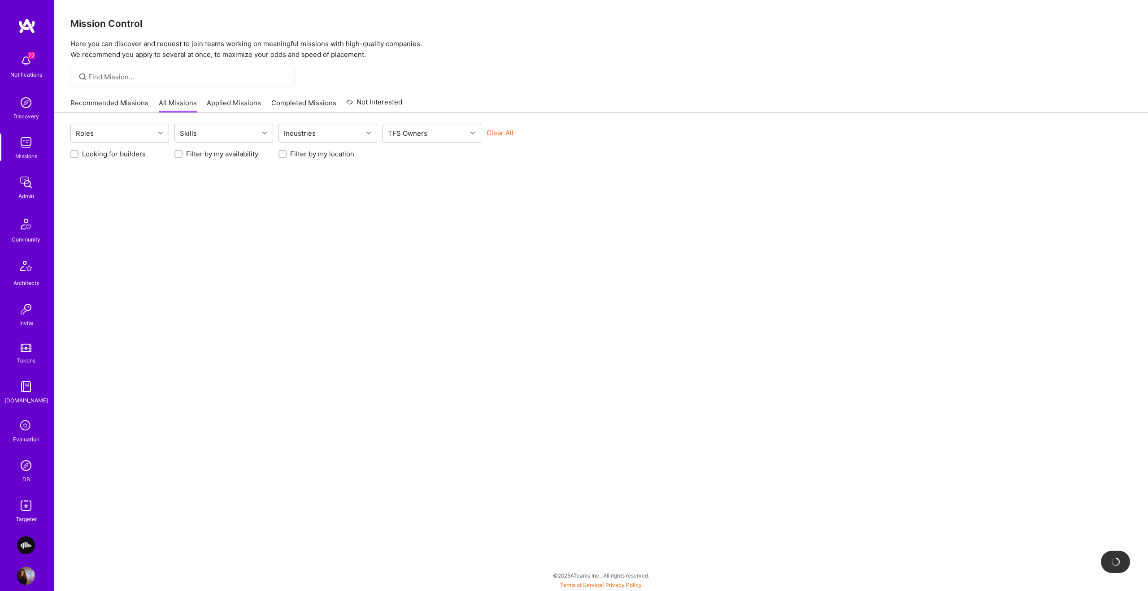
click at [493, 130] on button "Clear All" at bounding box center [499, 132] width 27 height 9
click at [468, 135] on div at bounding box center [474, 133] width 14 height 12
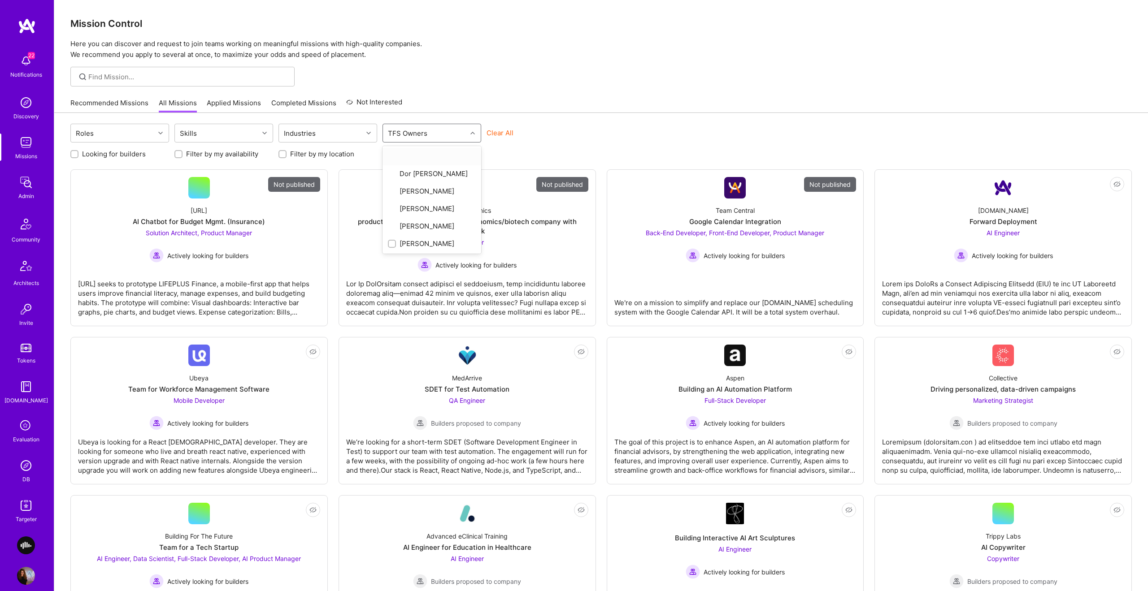
click at [498, 134] on button "Clear All" at bounding box center [499, 132] width 27 height 9
click at [452, 138] on div "TFS Owners" at bounding box center [425, 133] width 84 height 18
click at [420, 237] on div "Shahar Shavit" at bounding box center [432, 237] width 88 height 9
checkbox input "true"
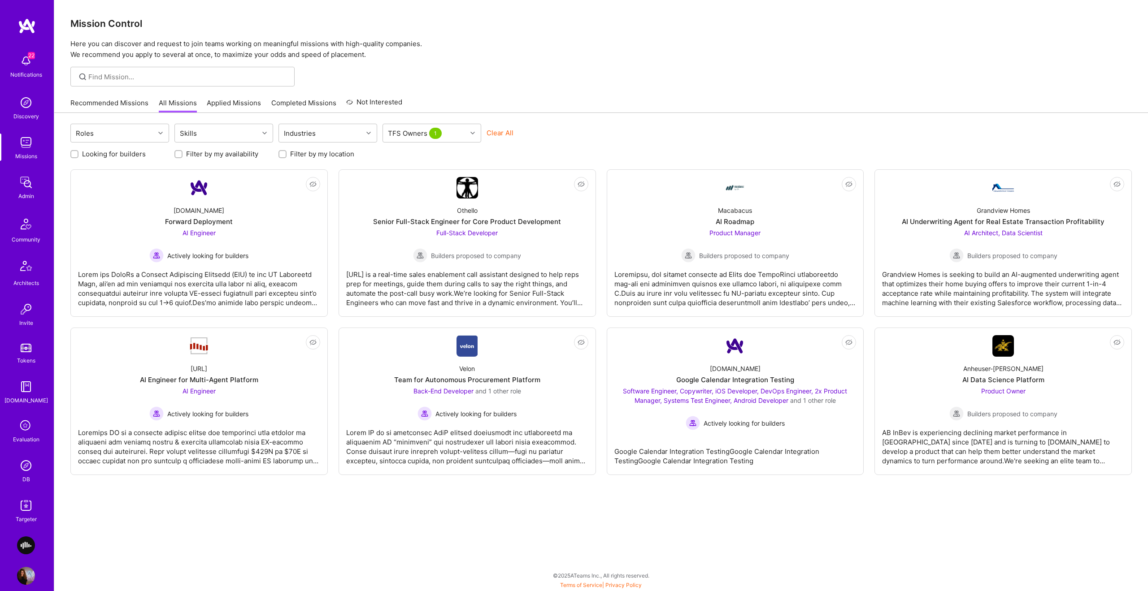
drag, startPoint x: 637, startPoint y: 122, endPoint x: 603, endPoint y: 162, distance: 52.5
click at [637, 122] on div "Roles Skills Industries TFS Owners 1 Clear All Looking for builders Filter by m…" at bounding box center [600, 349] width 1093 height 473
click at [247, 237] on div "AI Engineer Actively looking for builders" at bounding box center [198, 245] width 99 height 35
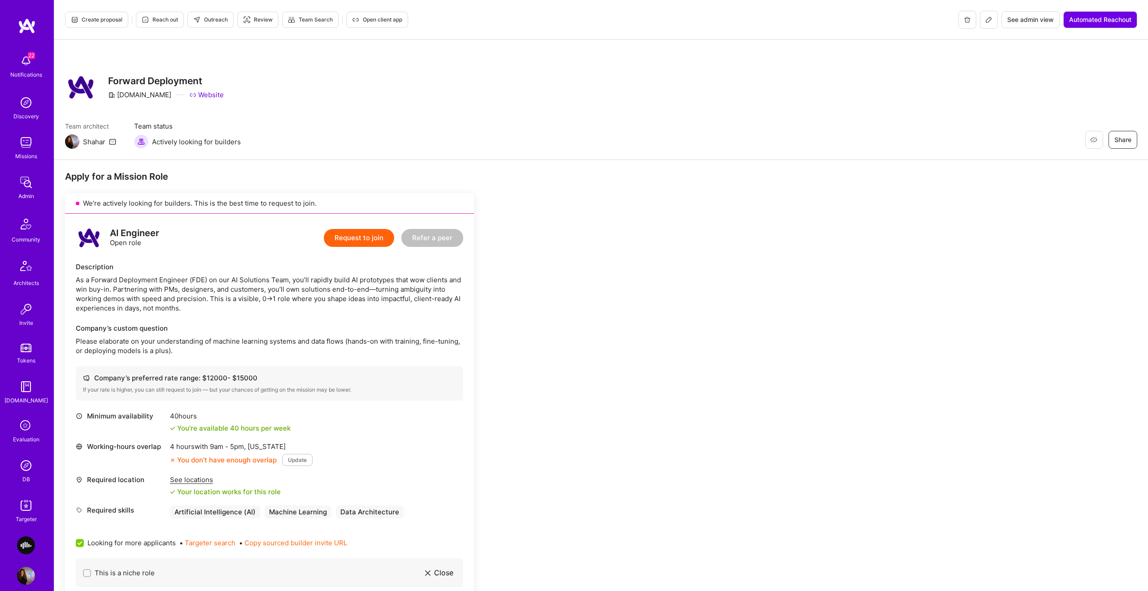
click at [991, 26] on button at bounding box center [988, 20] width 18 height 18
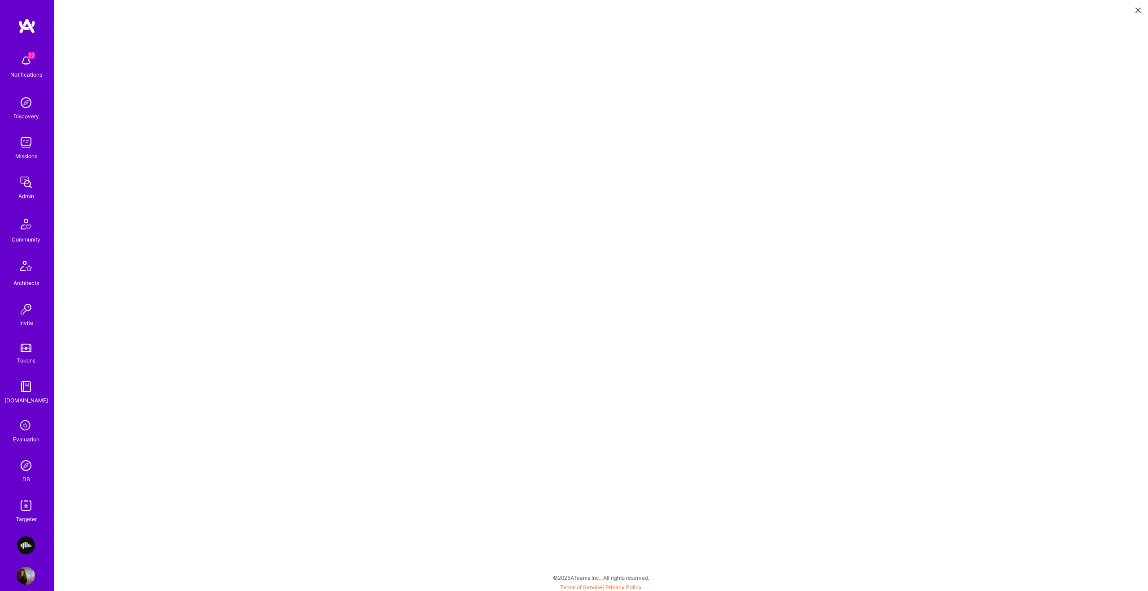
click at [1142, 6] on button at bounding box center [1137, 9] width 11 height 15
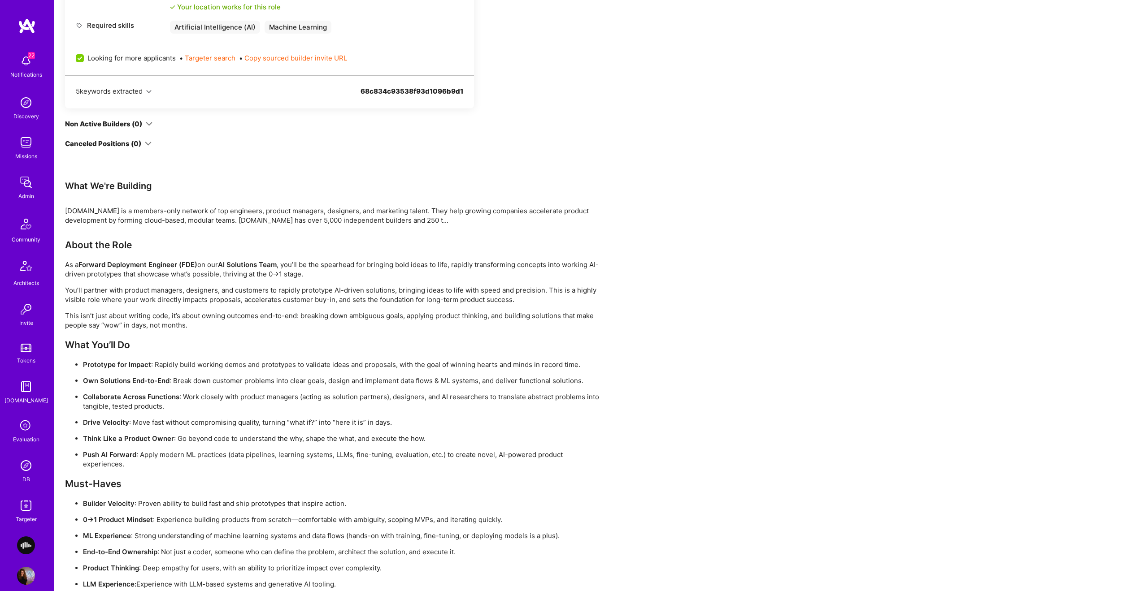
scroll to position [571, 0]
